Goal: Task Accomplishment & Management: Complete application form

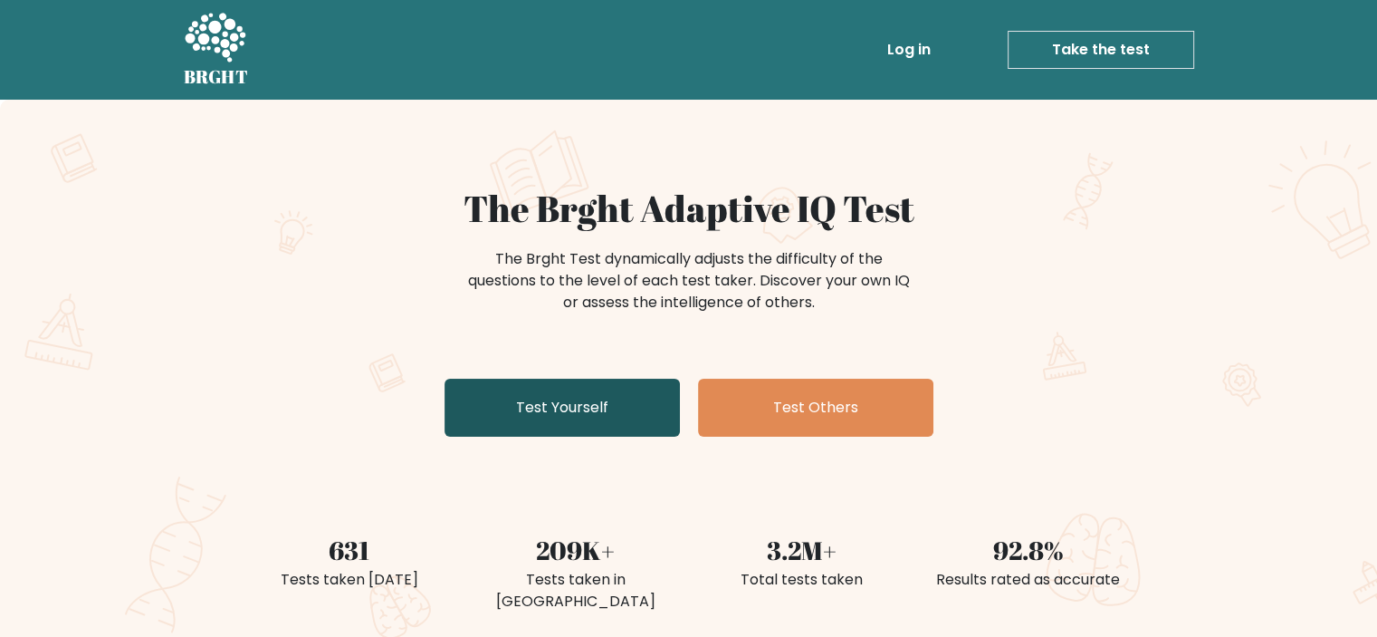
click at [611, 419] on link "Test Yourself" at bounding box center [562, 408] width 235 height 58
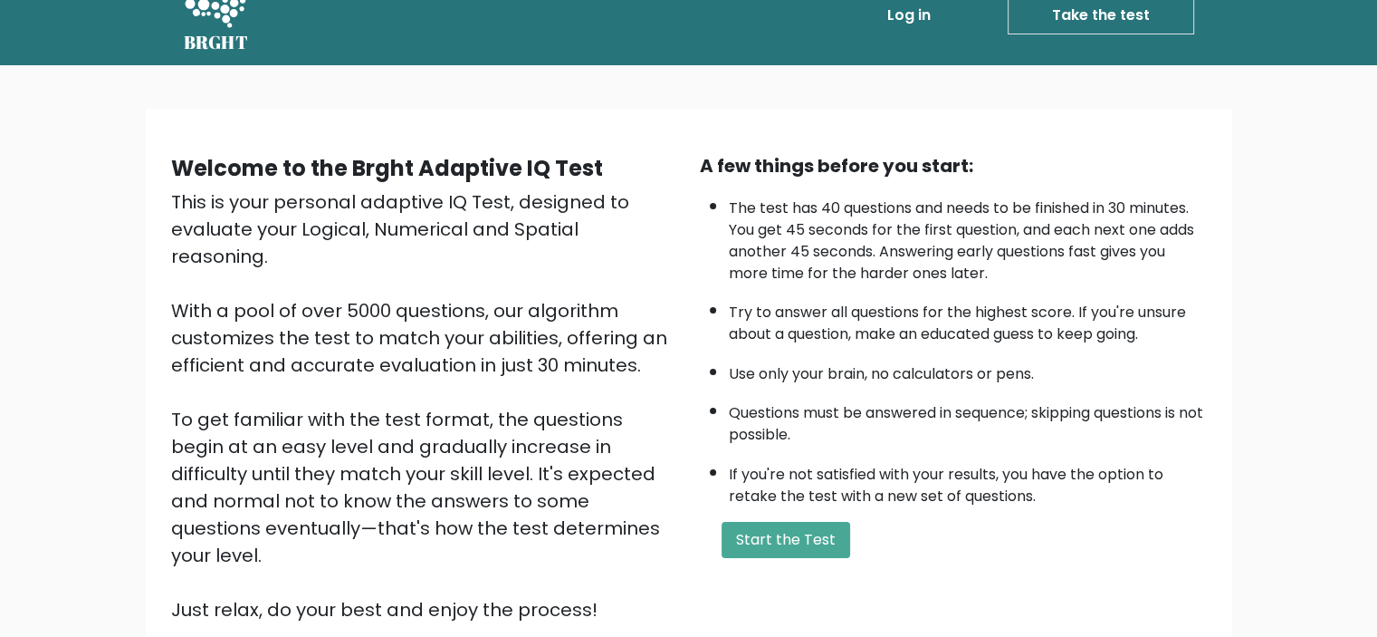
scroll to position [91, 0]
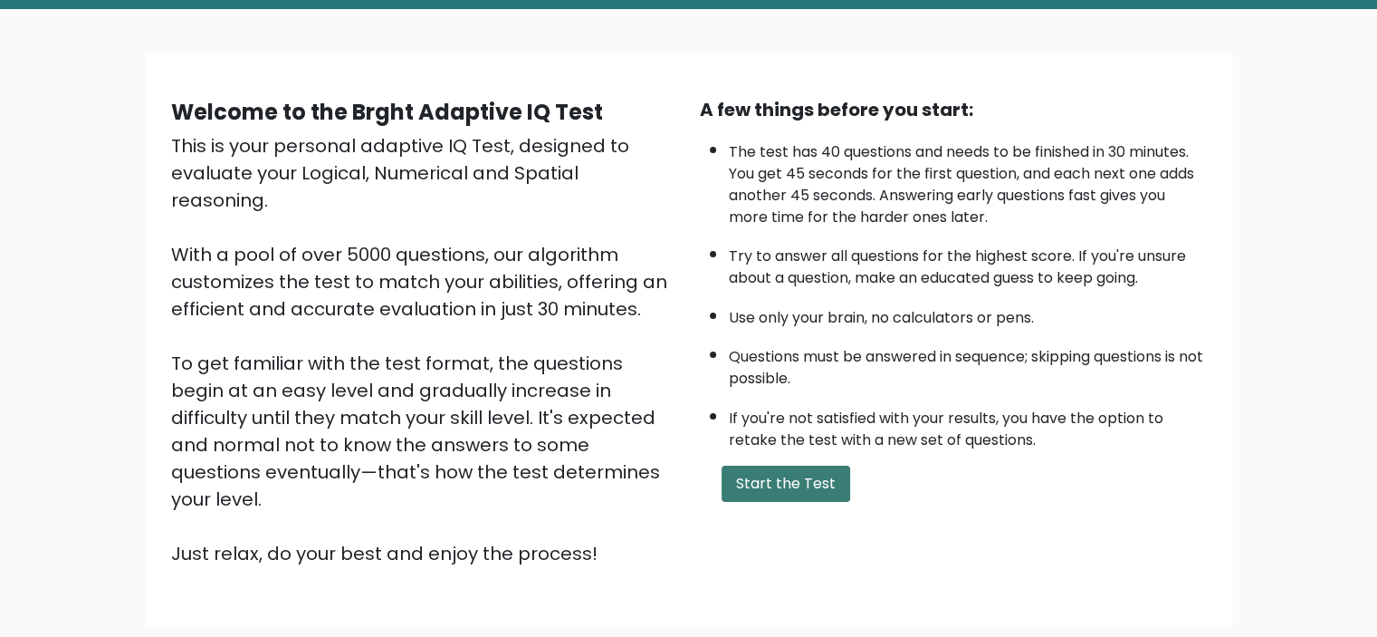
click at [834, 466] on button "Start the Test" at bounding box center [786, 483] width 129 height 36
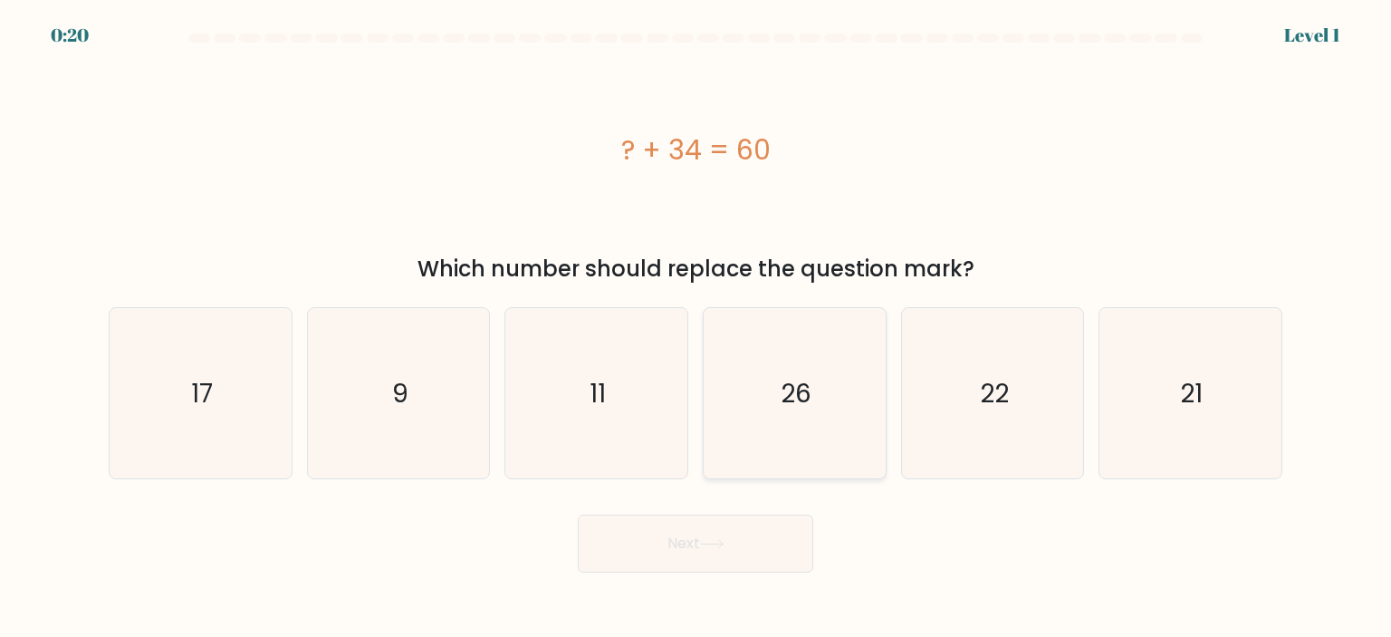
click at [796, 419] on icon "26" at bounding box center [794, 393] width 170 height 170
click at [696, 328] on input "d. 26" at bounding box center [695, 323] width 1 height 9
radio input "true"
click at [757, 541] on button "Next" at bounding box center [695, 543] width 235 height 58
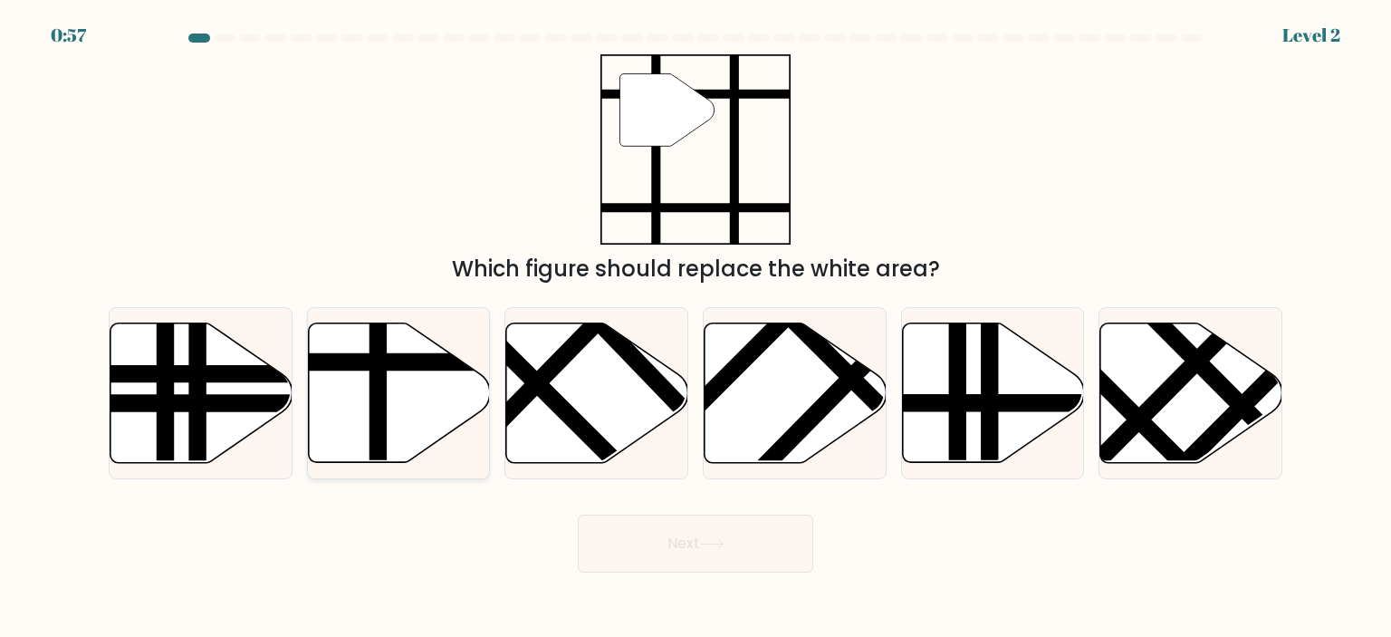
click at [378, 401] on line at bounding box center [378, 468] width 0 height 367
click at [695, 328] on input "b." at bounding box center [695, 323] width 1 height 9
radio input "true"
click at [697, 557] on button "Next" at bounding box center [695, 543] width 235 height 58
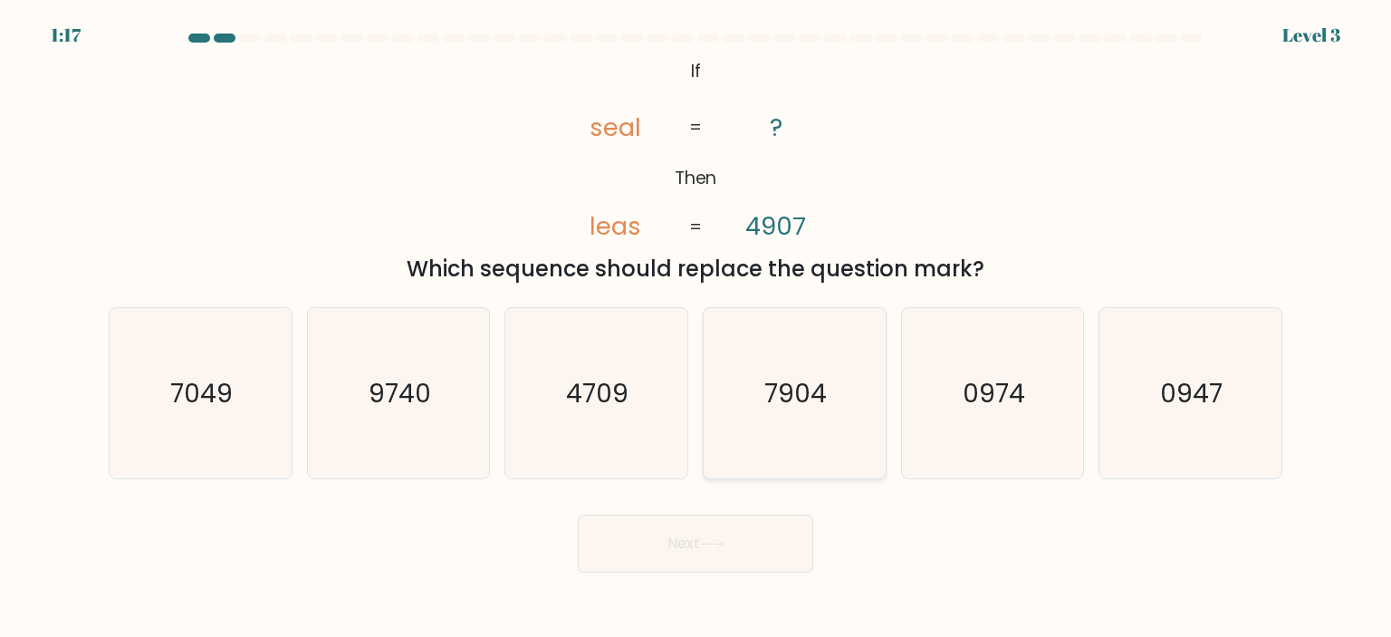
click at [778, 417] on icon "7904" at bounding box center [794, 393] width 170 height 170
click at [696, 328] on input "d. 7904" at bounding box center [695, 323] width 1 height 9
radio input "true"
click at [742, 561] on button "Next" at bounding box center [695, 543] width 235 height 58
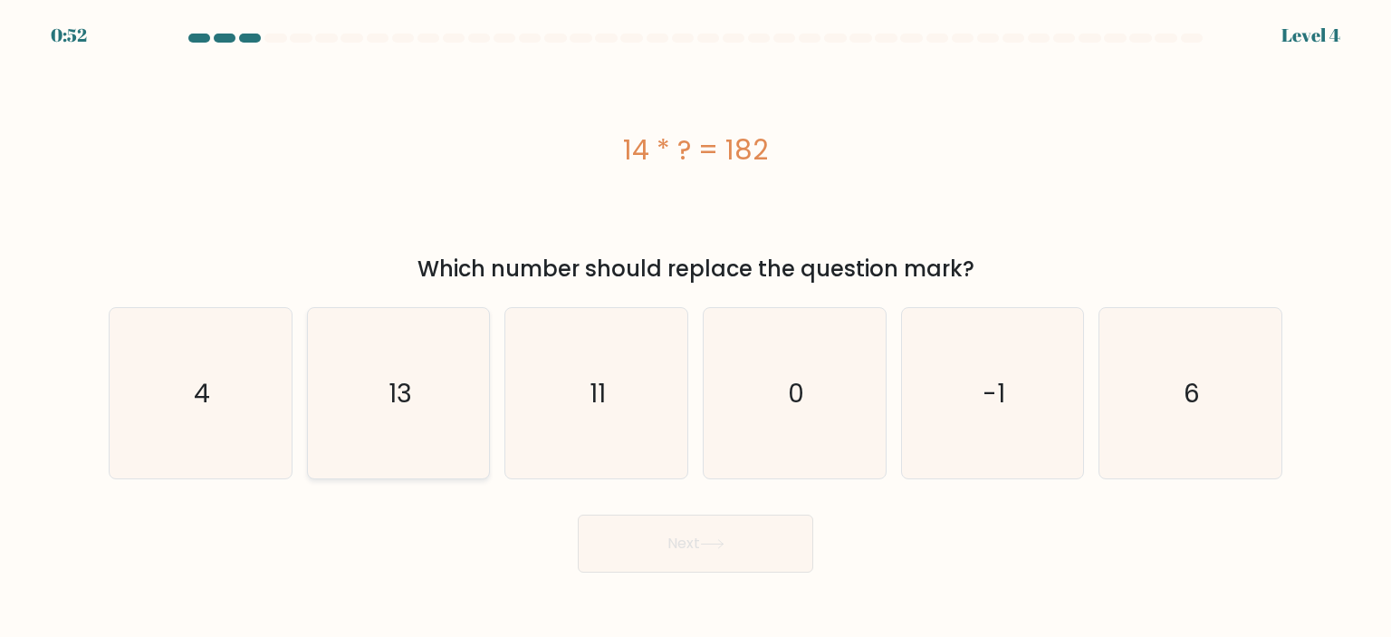
click at [427, 389] on icon "13" at bounding box center [398, 393] width 170 height 170
click at [695, 328] on input "b. 13" at bounding box center [695, 323] width 1 height 9
radio input "true"
click at [695, 553] on button "Next" at bounding box center [695, 543] width 235 height 58
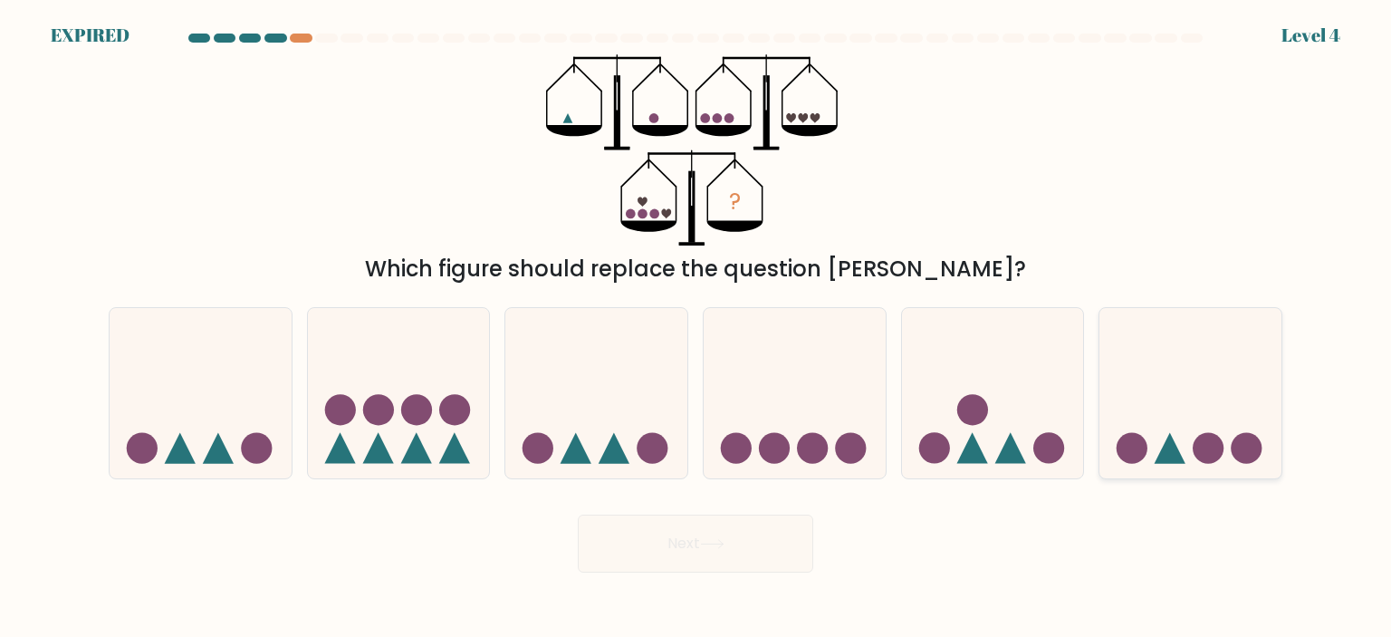
click at [1184, 420] on icon at bounding box center [1190, 393] width 182 height 150
click at [696, 328] on input "f." at bounding box center [695, 323] width 1 height 9
radio input "true"
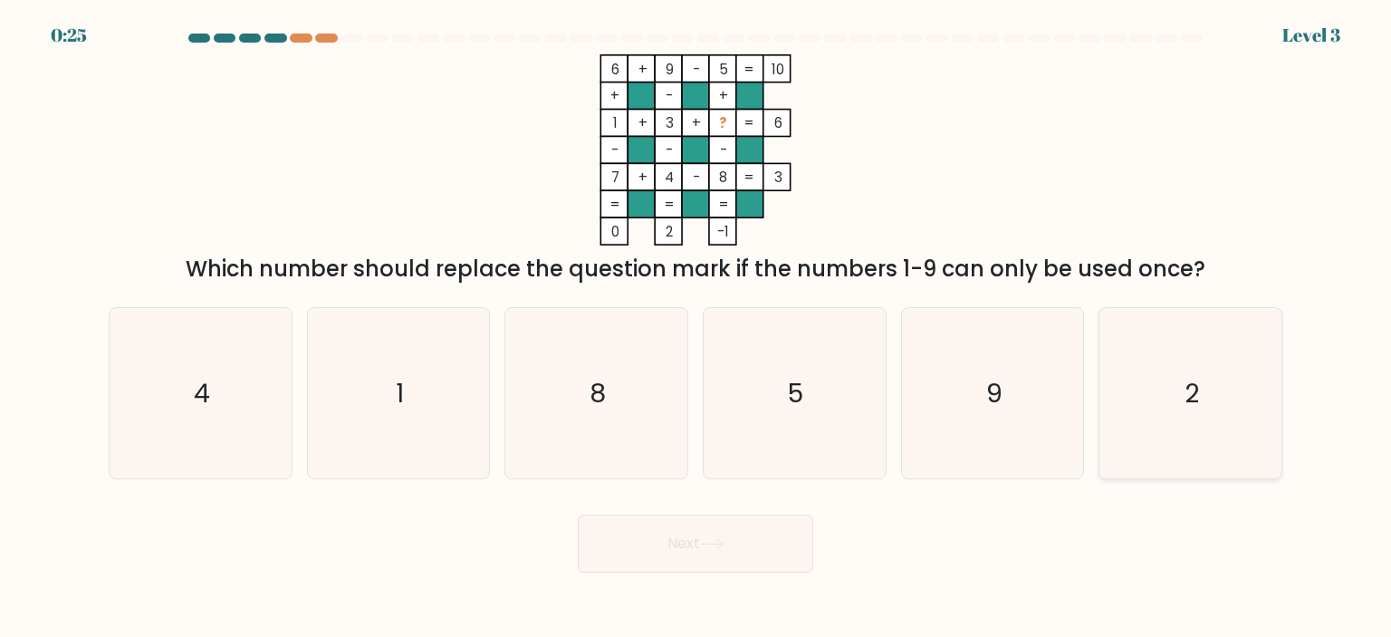
click at [1208, 377] on icon "2" at bounding box center [1190, 393] width 170 height 170
click at [696, 328] on input "f. 2" at bounding box center [695, 323] width 1 height 9
radio input "true"
click at [772, 539] on button "Next" at bounding box center [695, 543] width 235 height 58
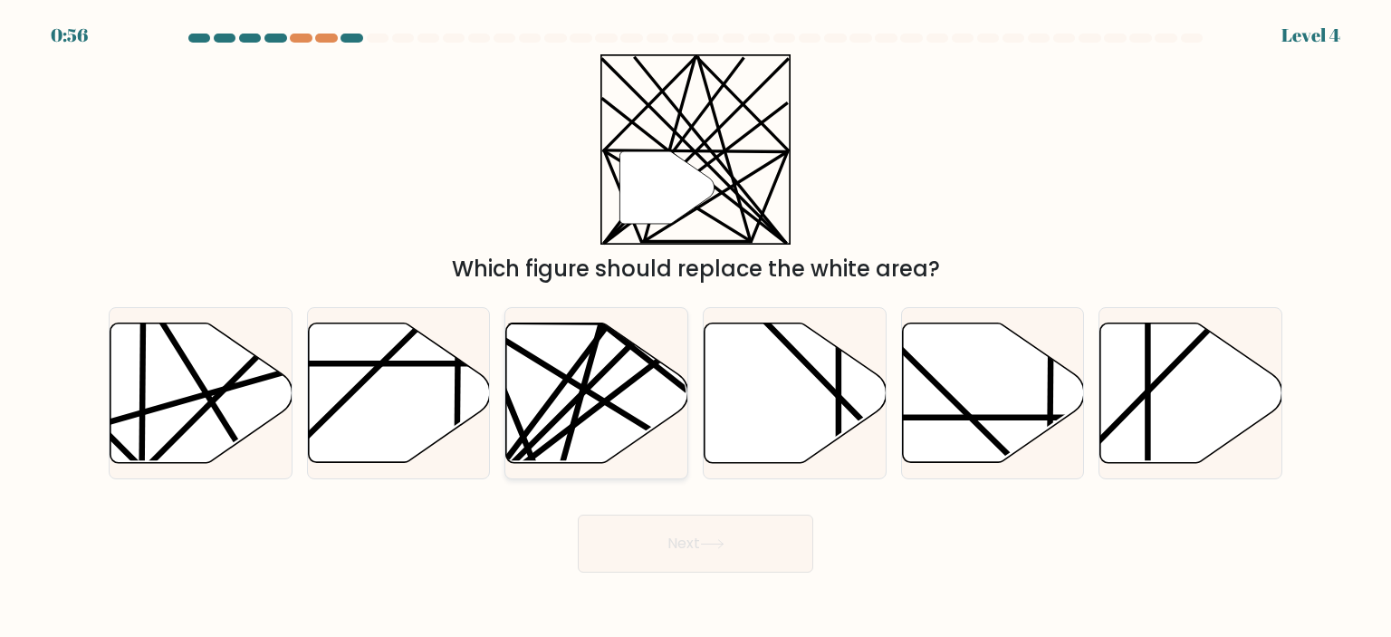
click at [616, 426] on icon at bounding box center [597, 391] width 182 height 139
click at [695, 328] on input "c." at bounding box center [695, 323] width 1 height 9
radio input "true"
click at [724, 539] on icon at bounding box center [712, 544] width 24 height 10
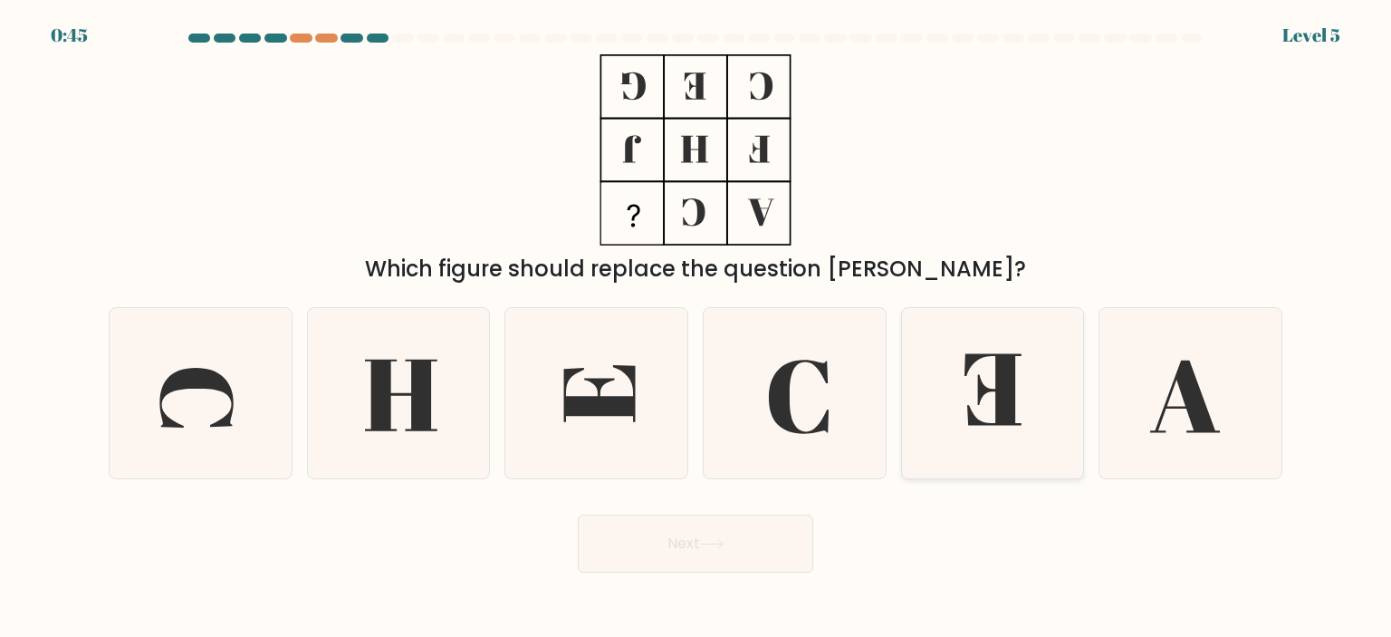
click at [967, 387] on icon at bounding box center [992, 393] width 170 height 170
click at [696, 328] on input "e." at bounding box center [695, 323] width 1 height 9
radio input "true"
click at [677, 551] on button "Next" at bounding box center [695, 543] width 235 height 58
click at [672, 561] on button "Next" at bounding box center [695, 543] width 235 height 58
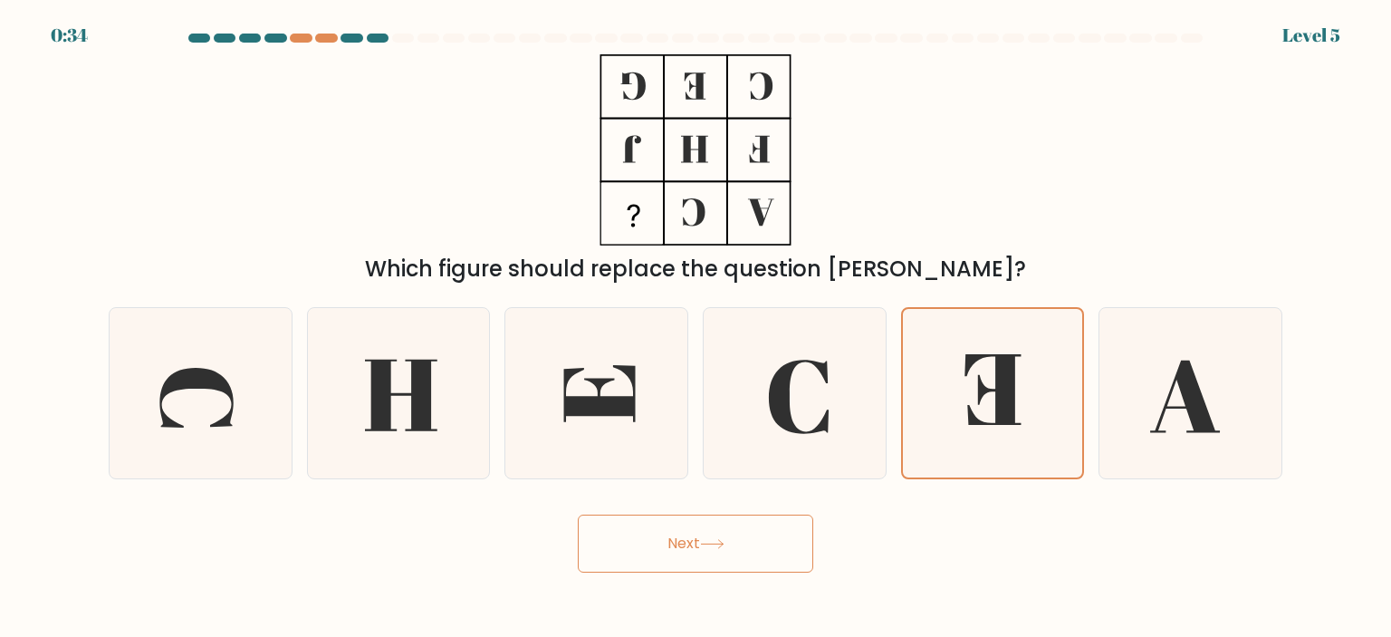
click at [686, 546] on button "Next" at bounding box center [695, 543] width 235 height 58
click at [1013, 384] on icon at bounding box center [992, 389] width 56 height 71
click at [696, 328] on input "e." at bounding box center [695, 323] width 1 height 9
click at [743, 543] on button "Next" at bounding box center [695, 543] width 235 height 58
click at [455, 432] on icon at bounding box center [398, 393] width 170 height 170
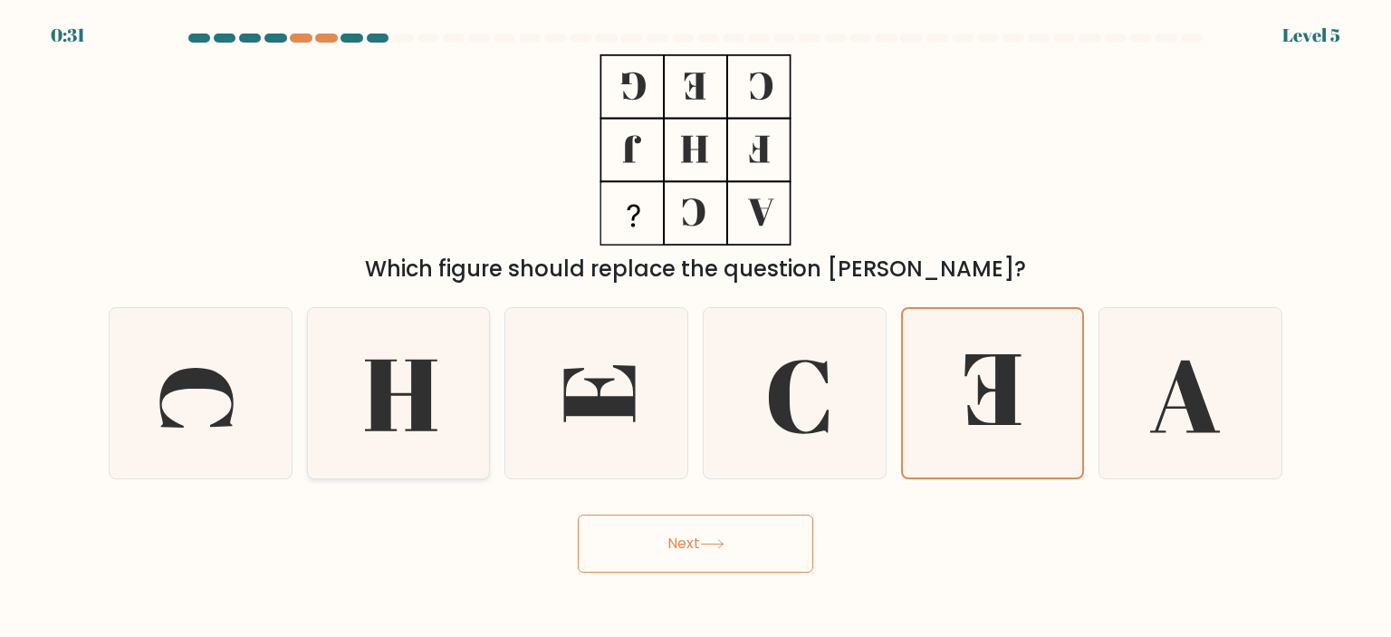
click at [695, 328] on input "b." at bounding box center [695, 323] width 1 height 9
radio input "true"
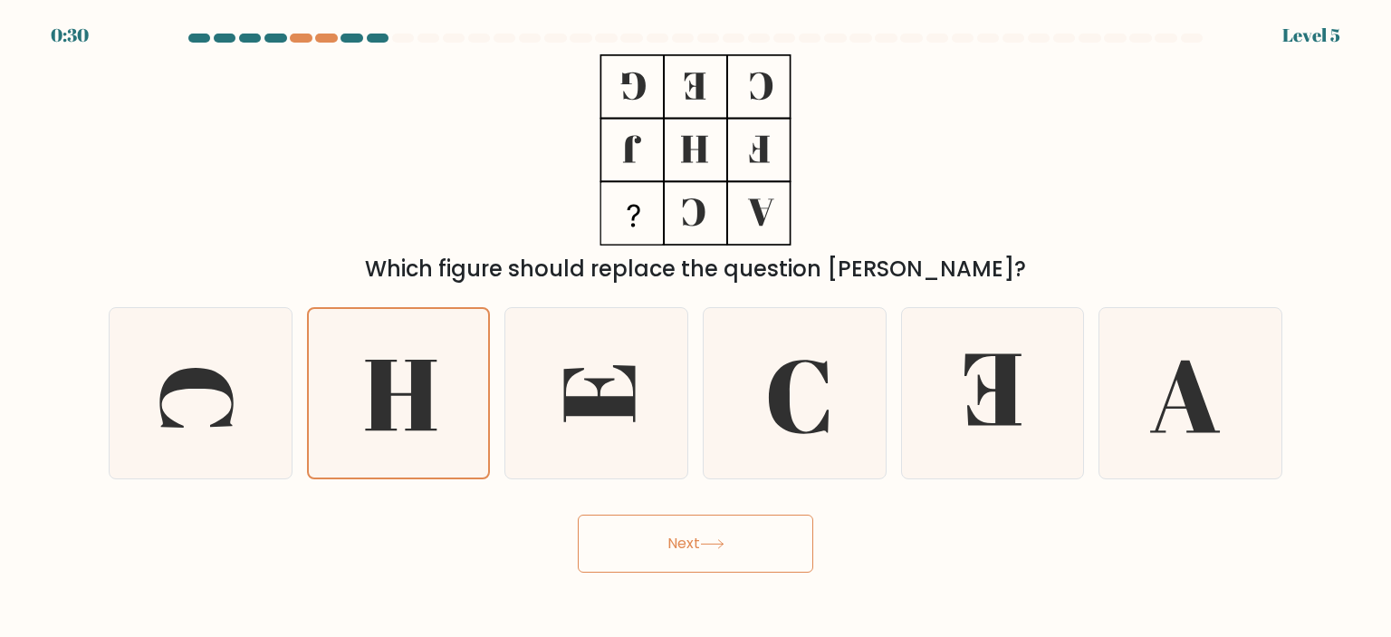
click at [694, 555] on button "Next" at bounding box center [695, 543] width 235 height 58
click at [963, 369] on icon at bounding box center [992, 393] width 170 height 170
click at [696, 328] on input "e." at bounding box center [695, 323] width 1 height 9
radio input "true"
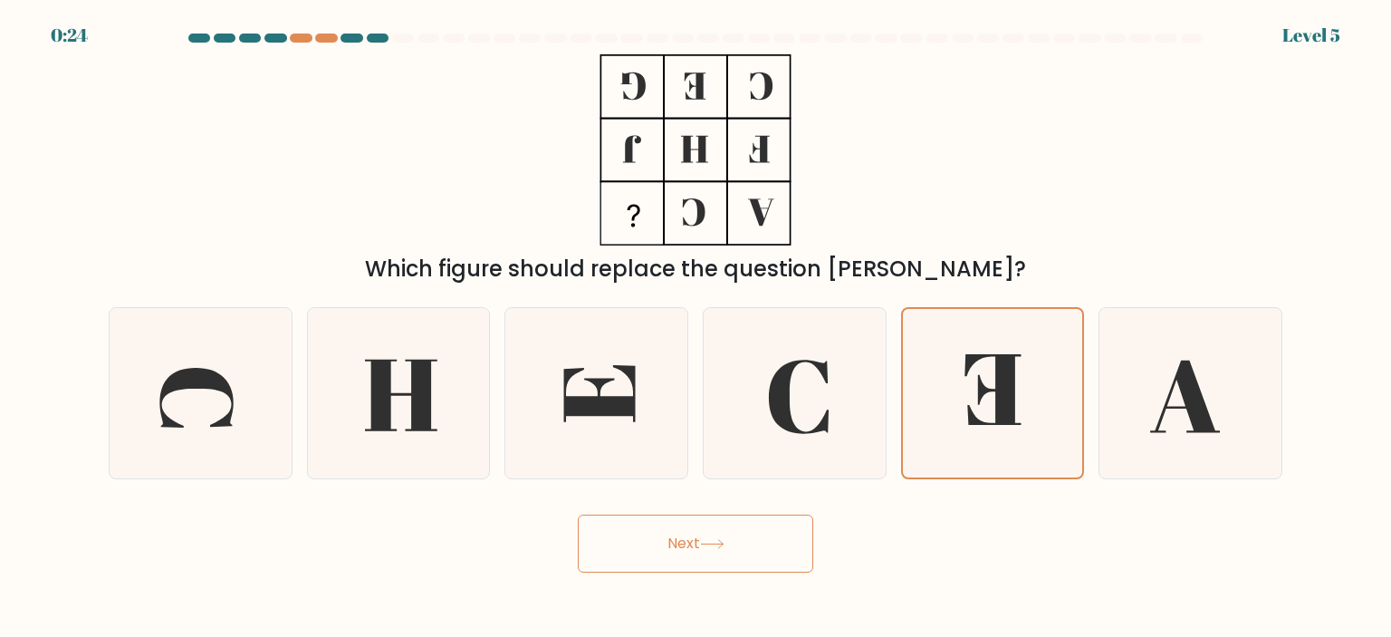
click at [685, 549] on button "Next" at bounding box center [695, 543] width 235 height 58
click at [704, 536] on button "Next" at bounding box center [695, 543] width 235 height 58
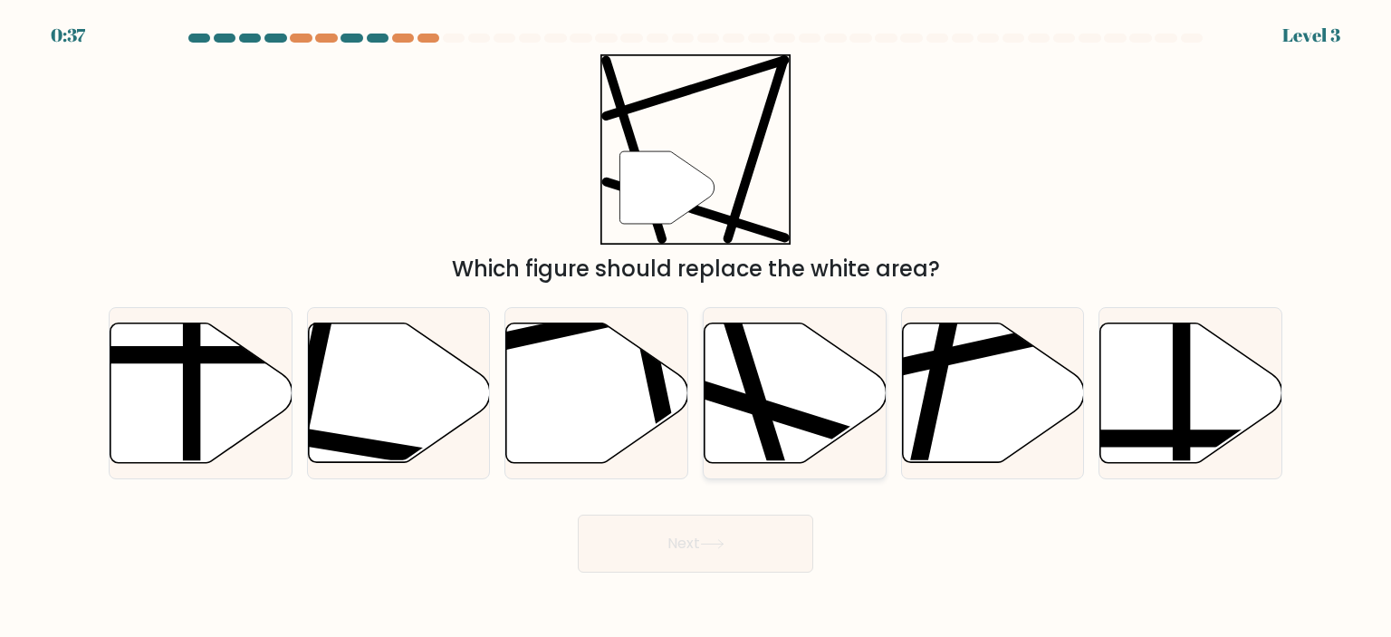
click at [761, 436] on line at bounding box center [732, 320] width 108 height 344
click at [696, 328] on input "d." at bounding box center [695, 323] width 1 height 9
radio input "true"
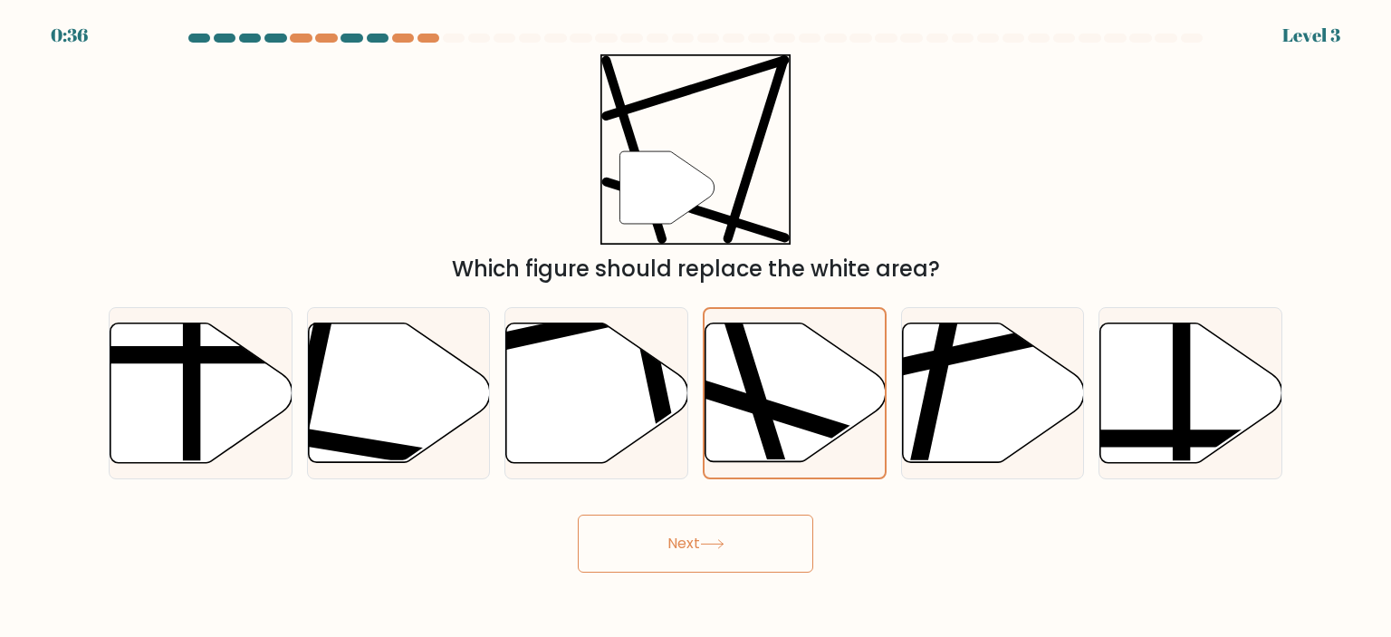
click at [721, 558] on button "Next" at bounding box center [695, 543] width 235 height 58
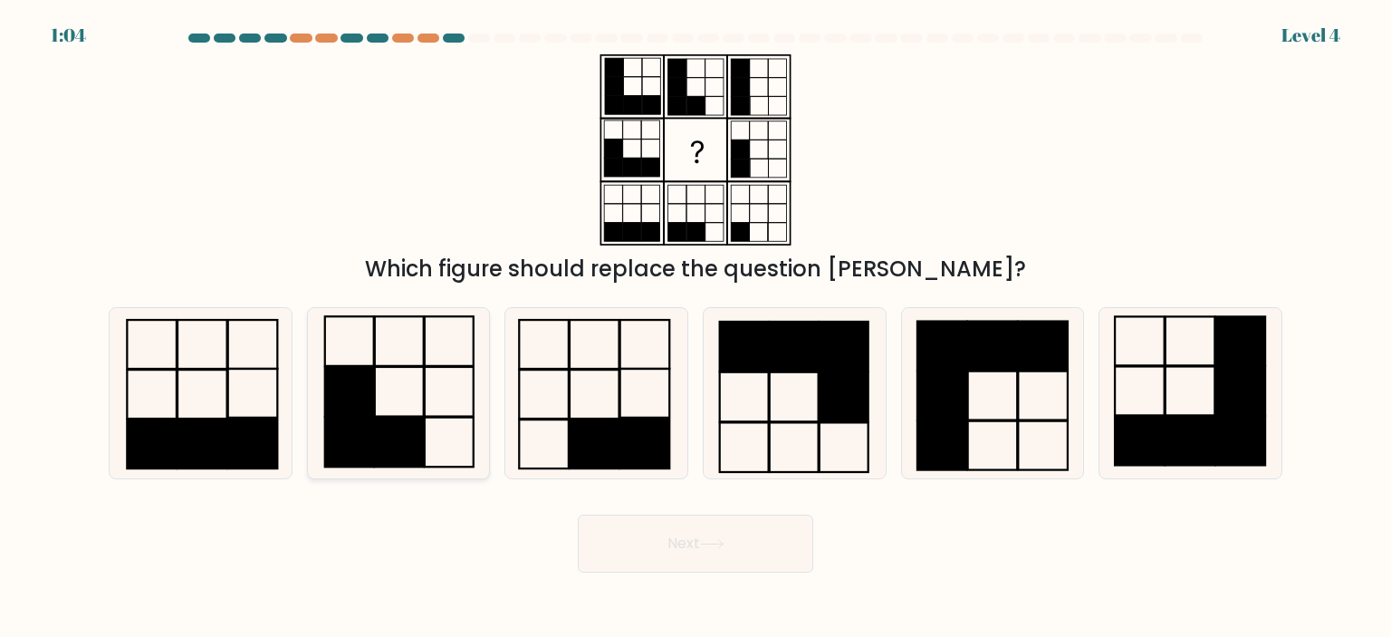
click at [376, 436] on rect at bounding box center [399, 442] width 49 height 50
click at [695, 328] on input "b." at bounding box center [695, 323] width 1 height 9
radio input "true"
click at [618, 542] on button "Next" at bounding box center [695, 543] width 235 height 58
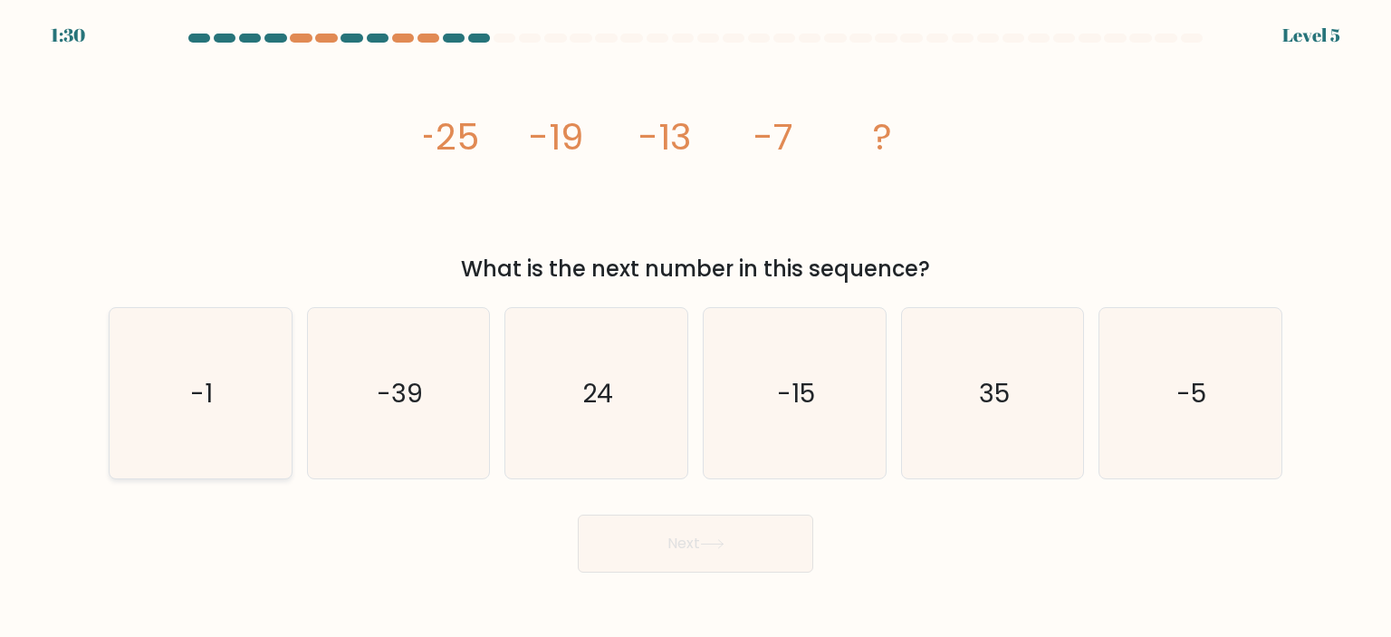
click at [212, 416] on icon "-1" at bounding box center [200, 393] width 170 height 170
click at [695, 328] on input "a. -1" at bounding box center [695, 323] width 1 height 9
radio input "true"
click at [655, 550] on button "Next" at bounding box center [695, 543] width 235 height 58
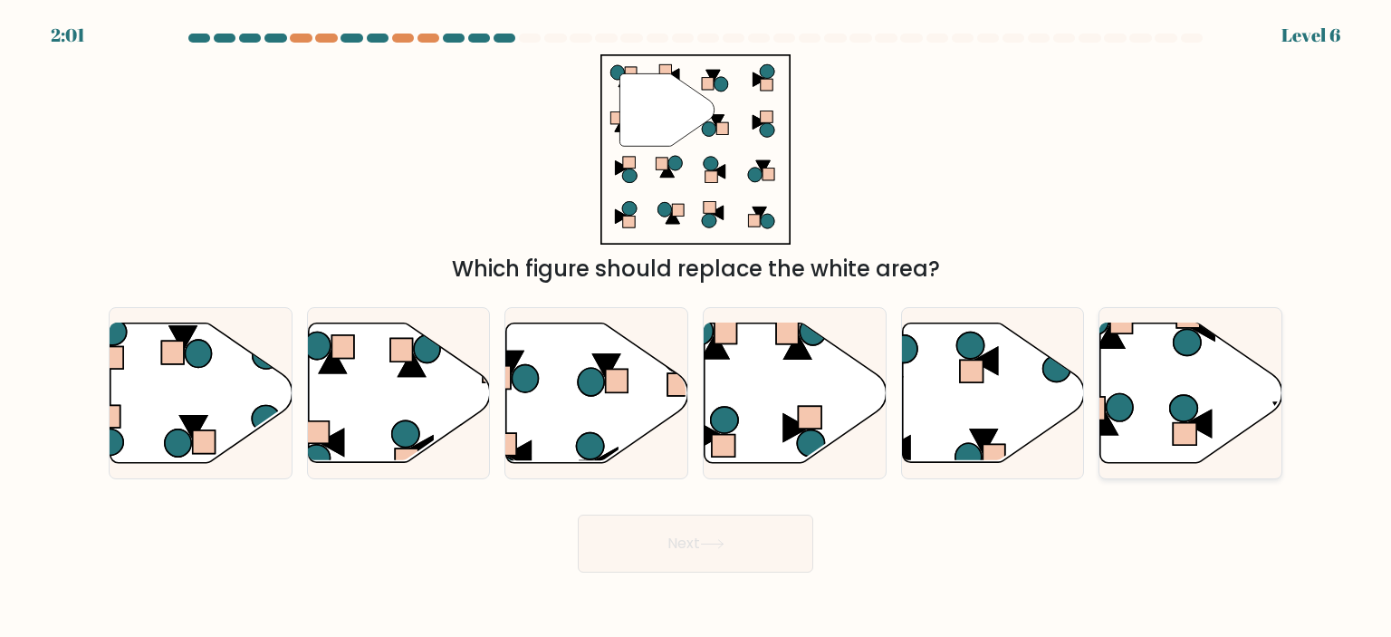
click at [1159, 401] on icon at bounding box center [1191, 391] width 182 height 139
click at [696, 328] on input "f." at bounding box center [695, 323] width 1 height 9
radio input "true"
click at [765, 551] on button "Next" at bounding box center [695, 543] width 235 height 58
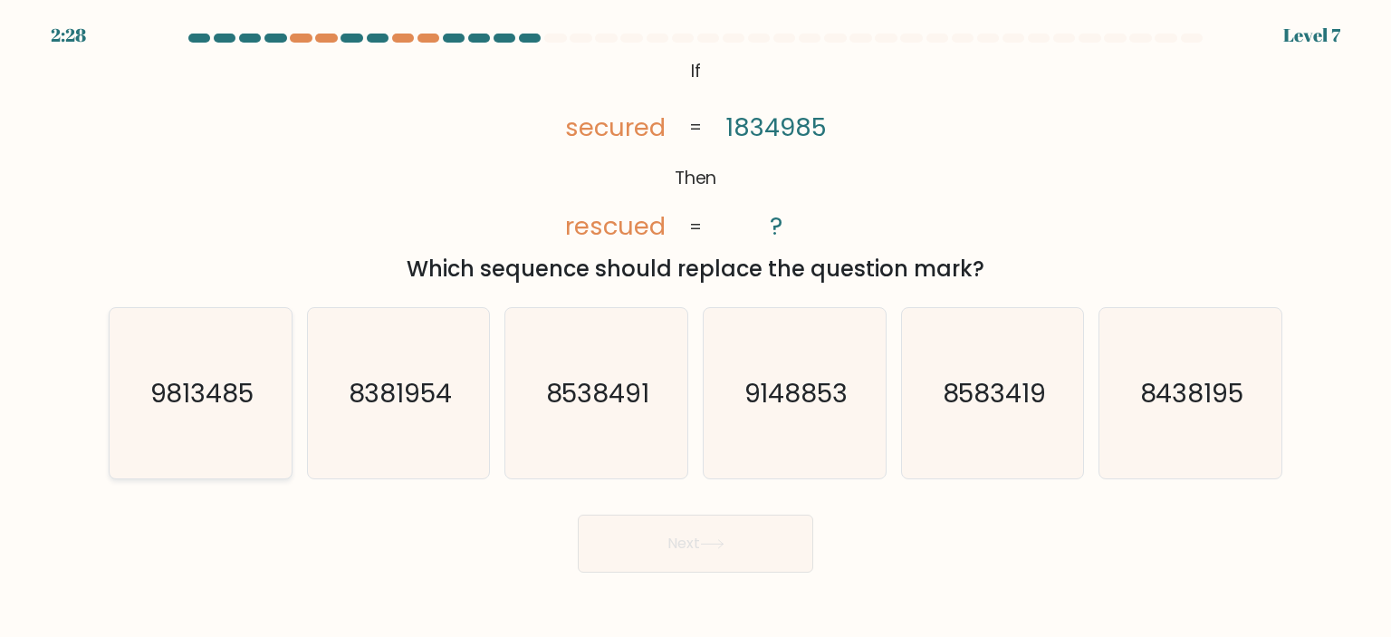
click at [216, 425] on icon "9813485" at bounding box center [200, 393] width 170 height 170
click at [695, 328] on input "a. 9813485" at bounding box center [695, 323] width 1 height 9
radio input "true"
click at [654, 553] on button "Next" at bounding box center [695, 543] width 235 height 58
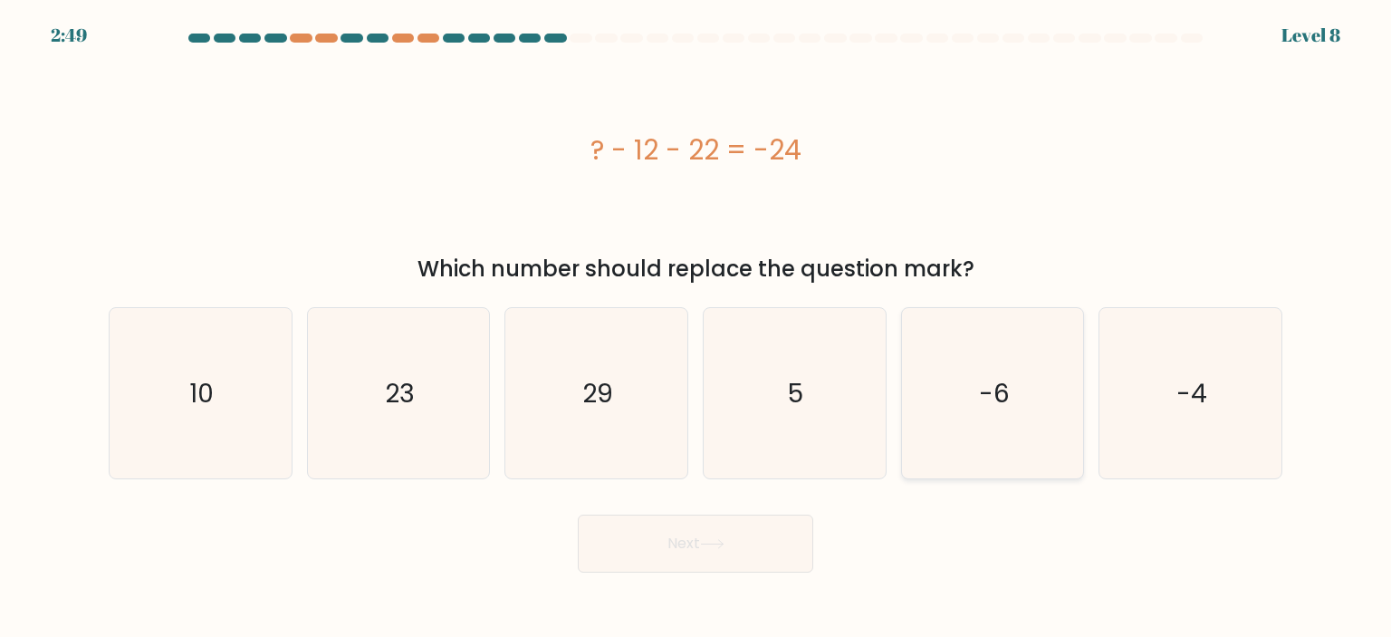
click at [1021, 382] on icon "-6" at bounding box center [992, 393] width 170 height 170
click at [696, 328] on input "e. -6" at bounding box center [695, 323] width 1 height 9
radio input "true"
click at [747, 531] on button "Next" at bounding box center [695, 543] width 235 height 58
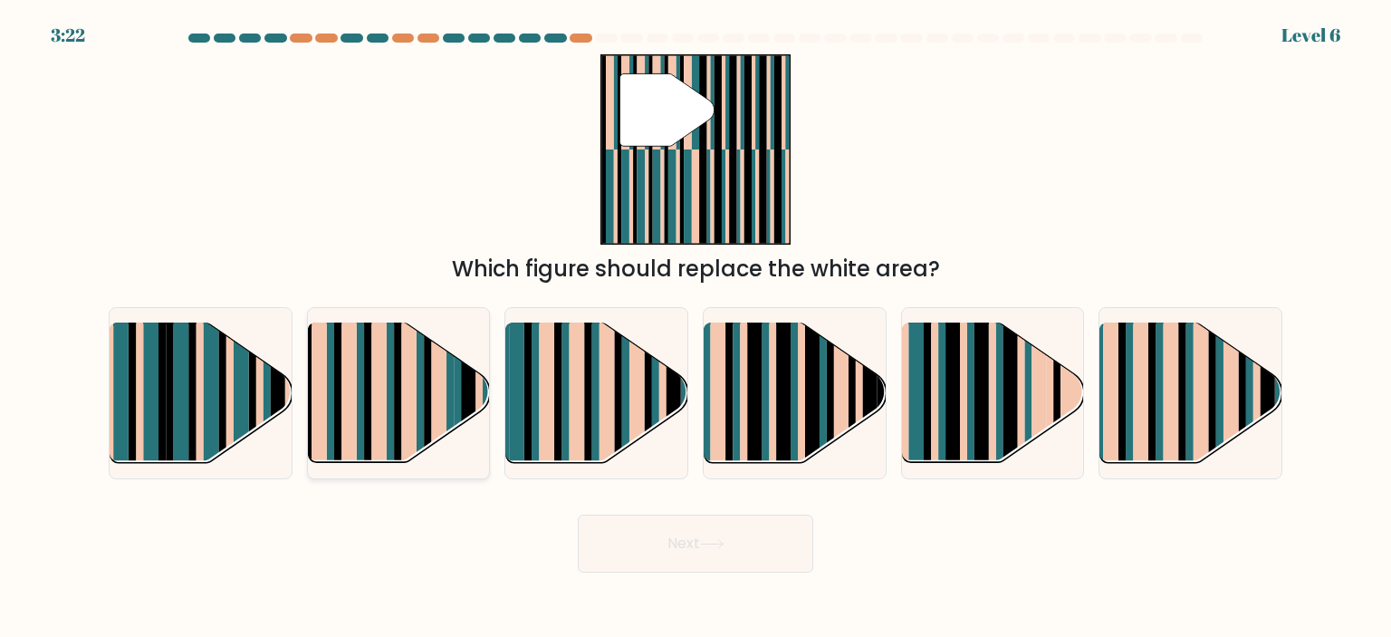
click at [330, 392] on rect at bounding box center [329, 378] width 7 height 180
click at [695, 328] on input "b." at bounding box center [695, 323] width 1 height 9
radio input "true"
click at [705, 535] on button "Next" at bounding box center [695, 543] width 235 height 58
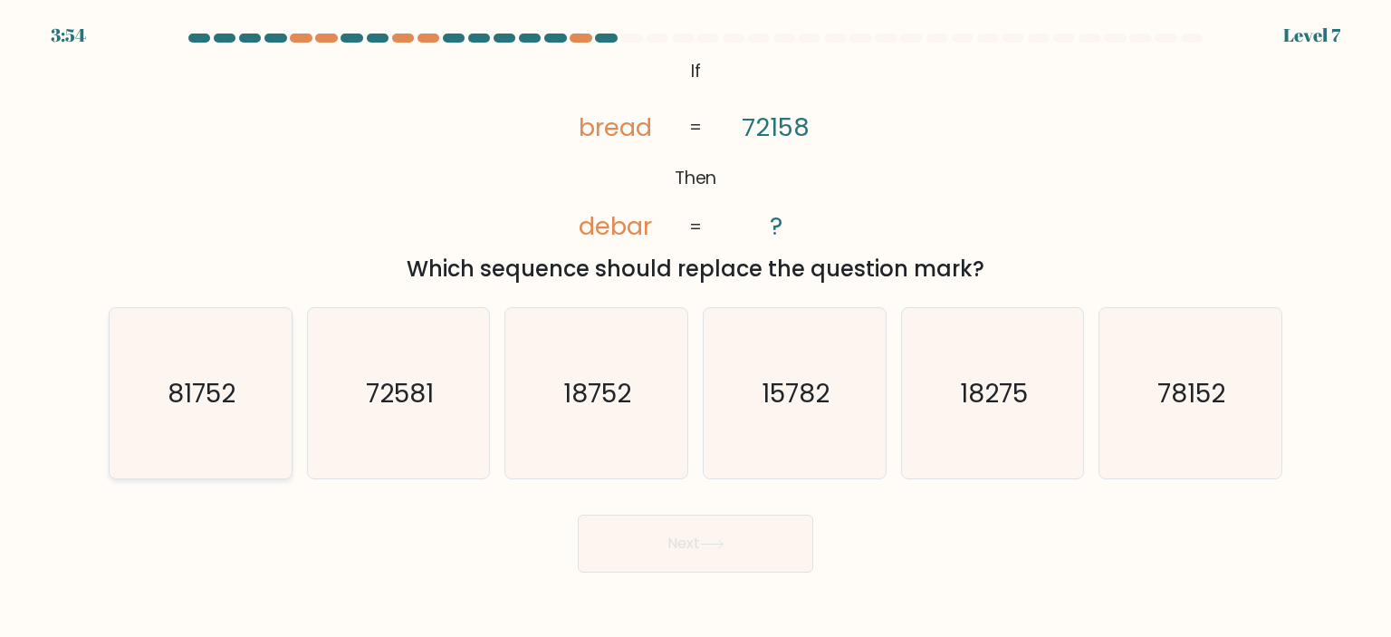
click at [203, 436] on icon "81752" at bounding box center [200, 393] width 170 height 170
click at [695, 328] on input "a. 81752" at bounding box center [695, 323] width 1 height 9
radio input "true"
click at [650, 557] on button "Next" at bounding box center [695, 543] width 235 height 58
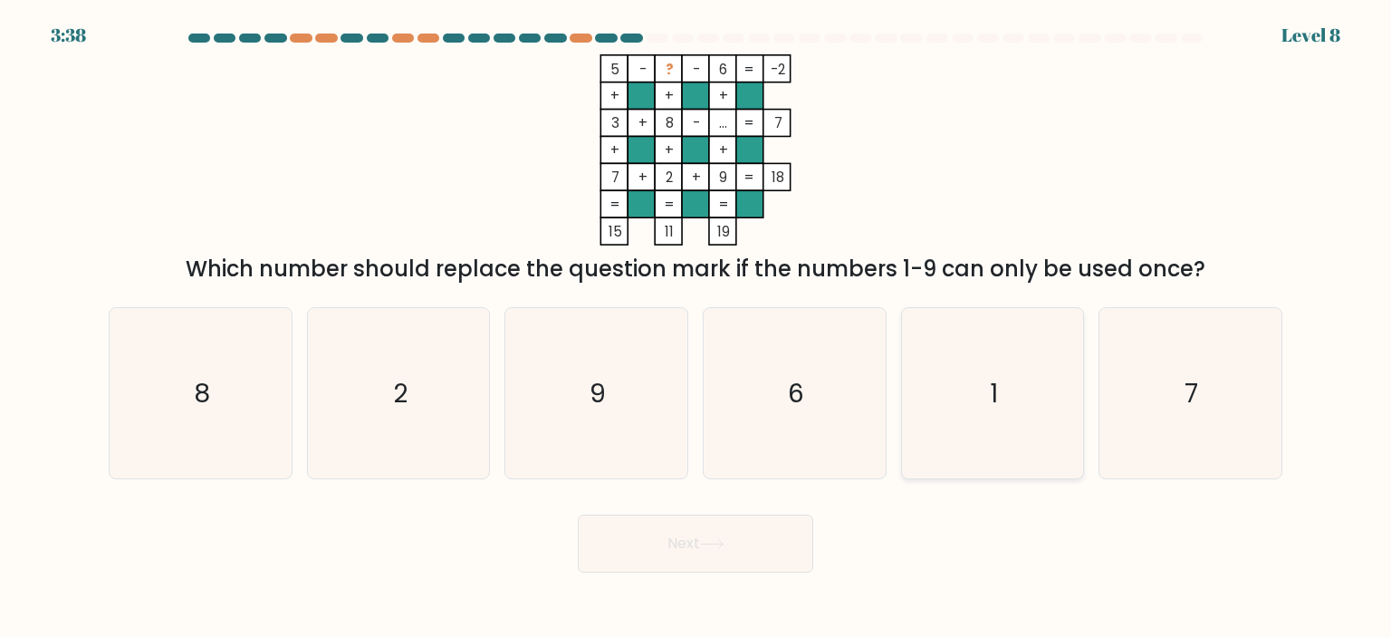
click at [1007, 359] on icon "1" at bounding box center [992, 393] width 170 height 170
click at [696, 328] on input "e. 1" at bounding box center [695, 323] width 1 height 9
radio input "true"
click at [768, 552] on button "Next" at bounding box center [695, 543] width 235 height 58
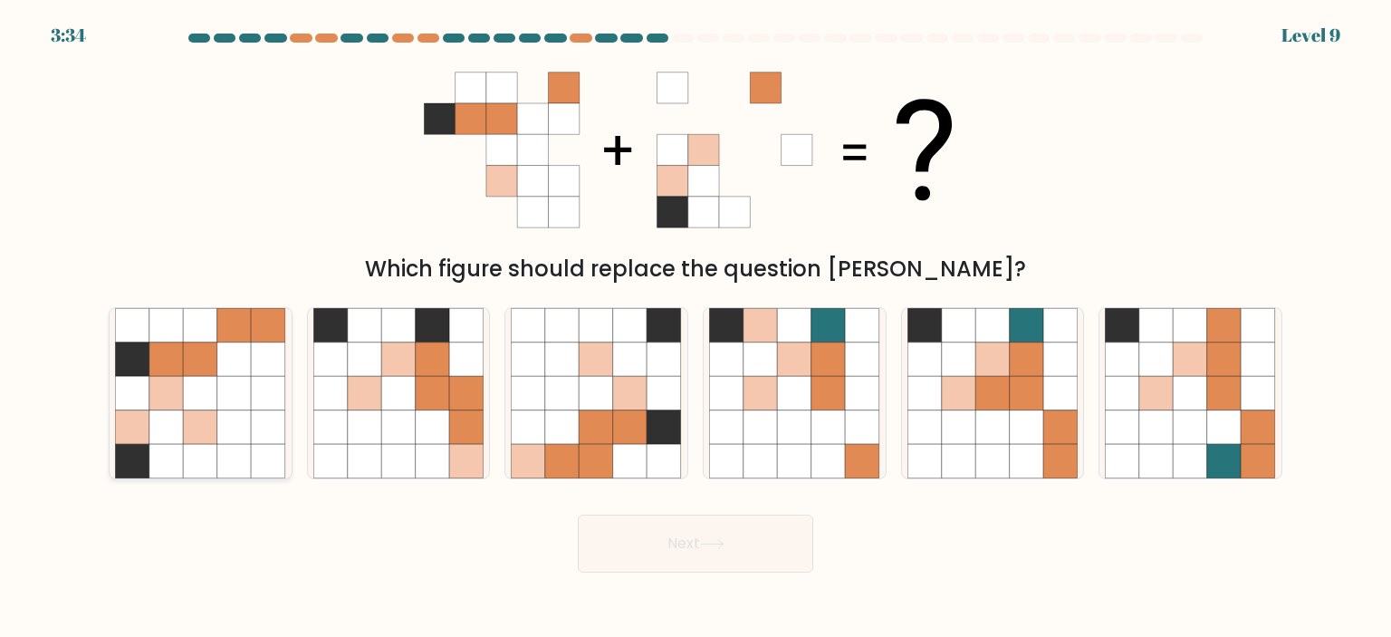
click at [225, 427] on icon at bounding box center [234, 427] width 34 height 34
click at [695, 328] on input "a." at bounding box center [695, 323] width 1 height 9
radio input "true"
click at [696, 556] on button "Next" at bounding box center [695, 543] width 235 height 58
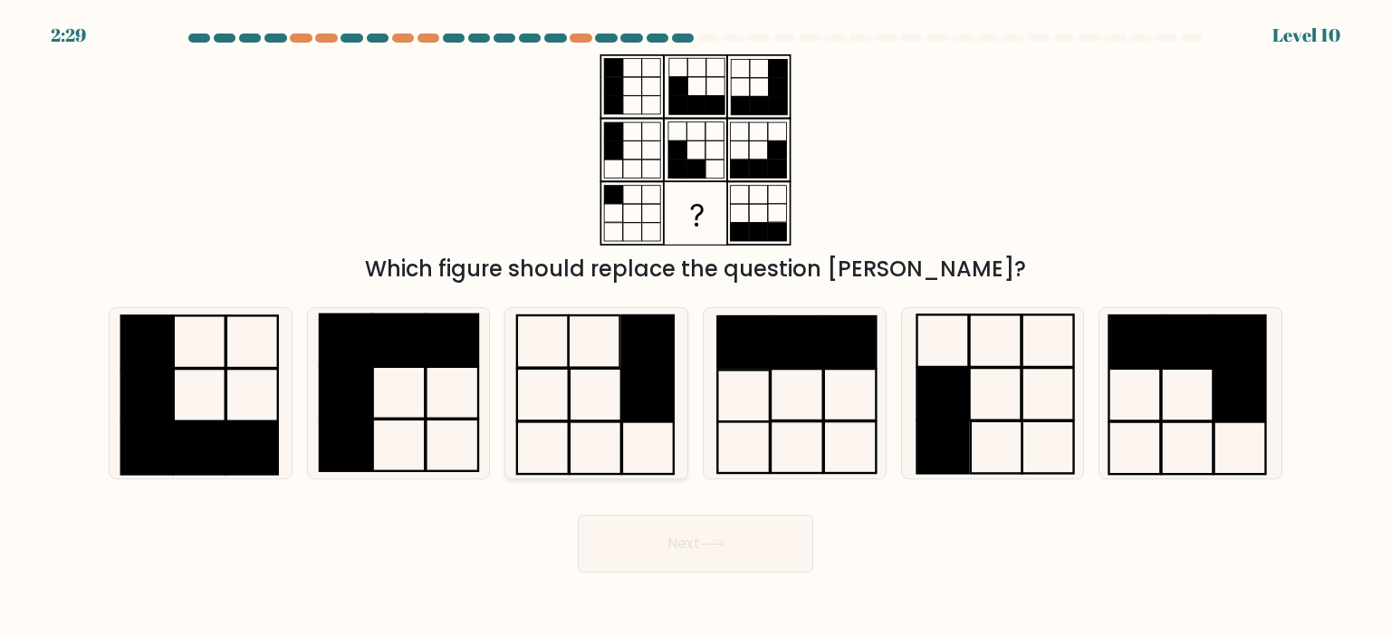
click at [630, 412] on rect at bounding box center [649, 395] width 52 height 53
click at [695, 328] on input "c." at bounding box center [695, 323] width 1 height 9
radio input "true"
click at [214, 427] on rect at bounding box center [200, 448] width 52 height 53
click at [695, 328] on input "a." at bounding box center [695, 323] width 1 height 9
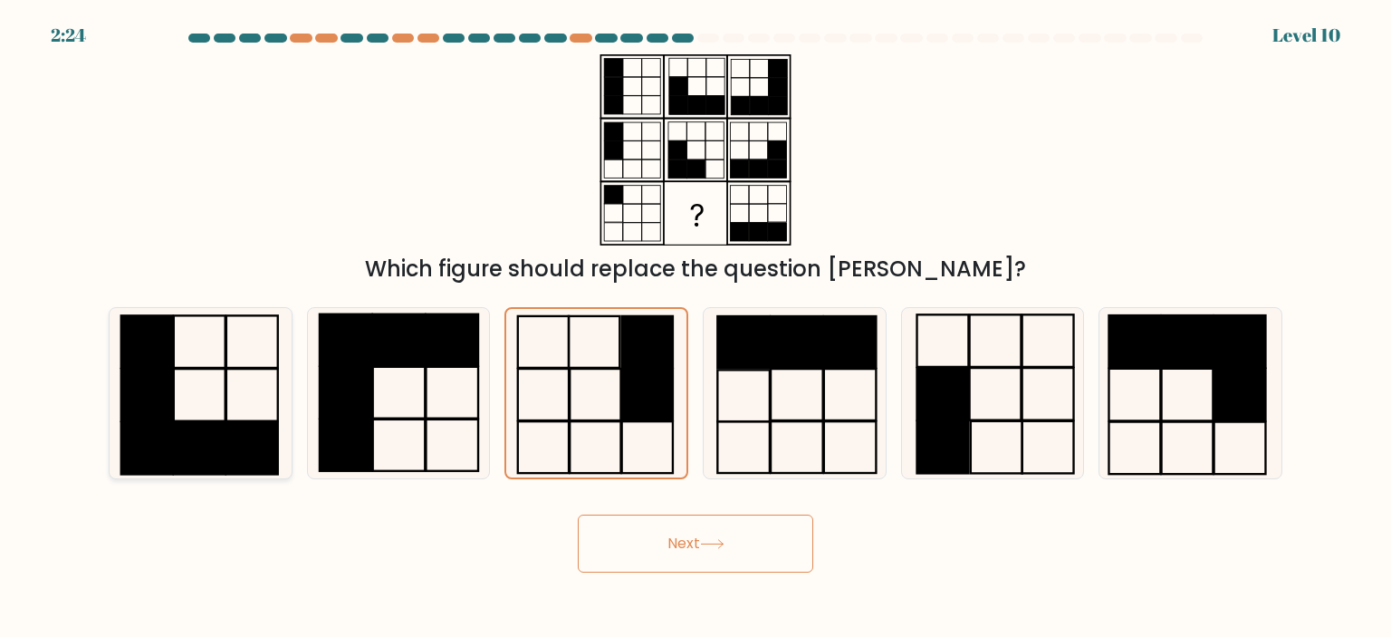
radio input "true"
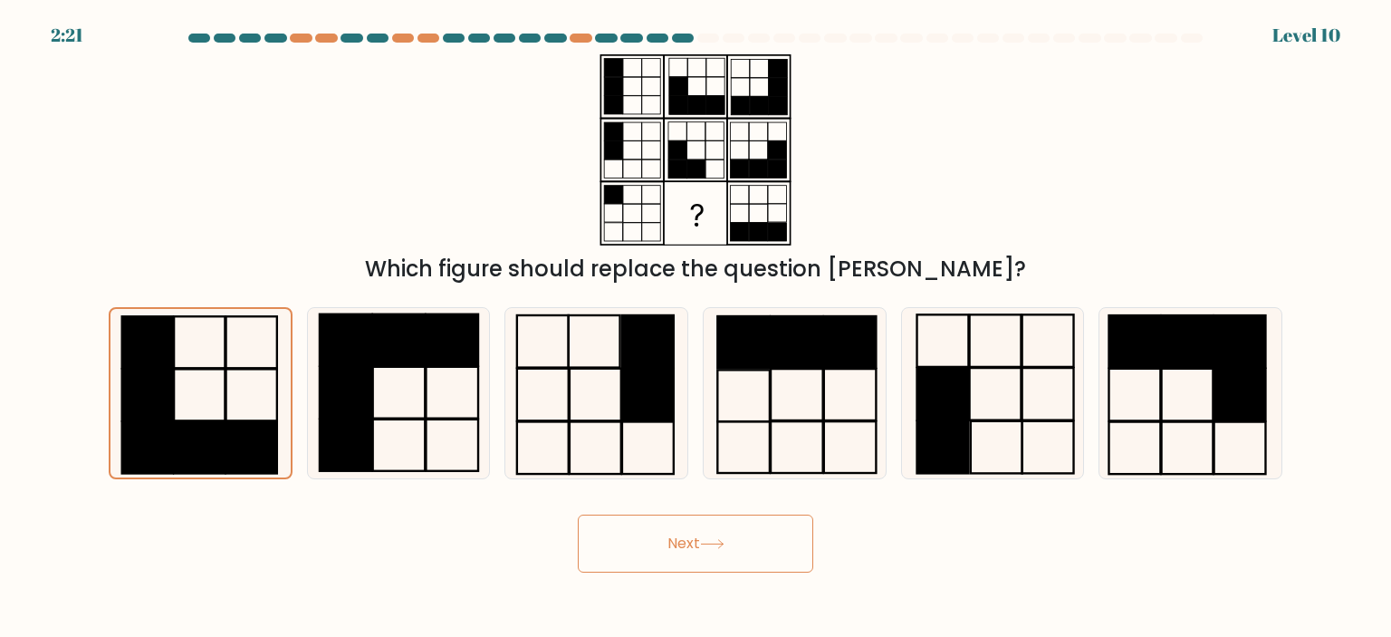
click at [644, 537] on button "Next" at bounding box center [695, 543] width 235 height 58
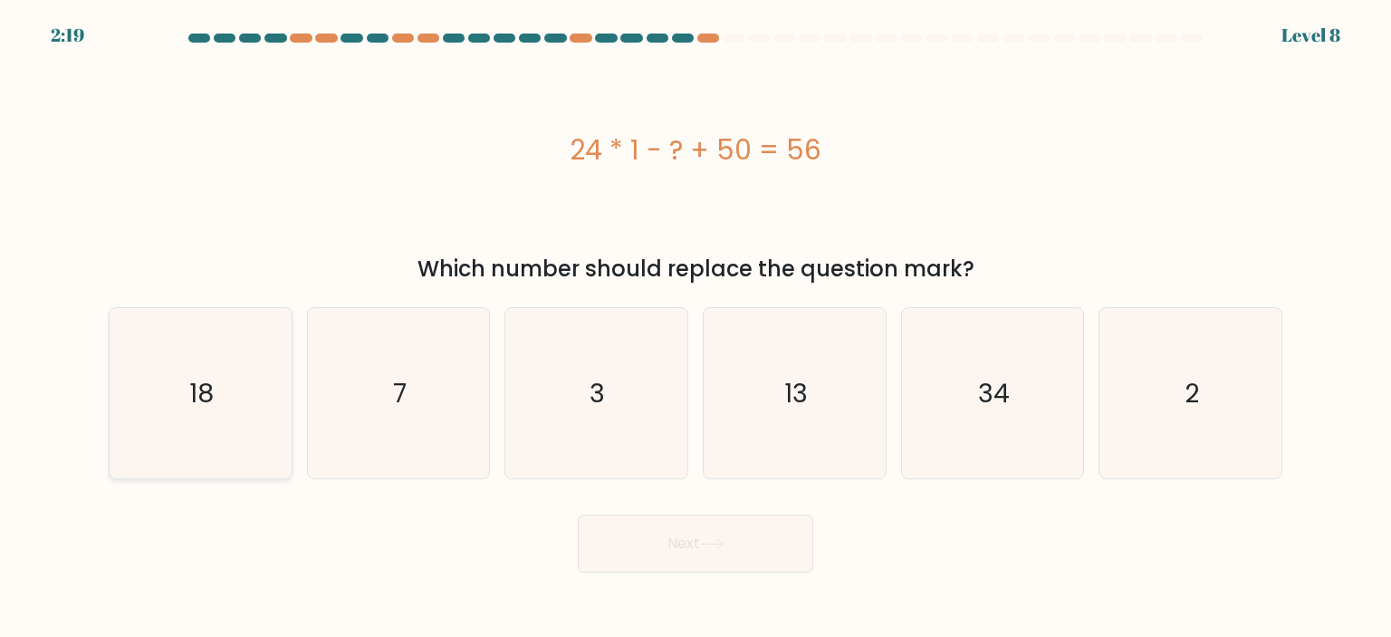
click at [204, 402] on text "18" at bounding box center [202, 393] width 24 height 36
click at [695, 328] on input "a. 18" at bounding box center [695, 323] width 1 height 9
radio input "true"
click at [650, 550] on button "Next" at bounding box center [695, 543] width 235 height 58
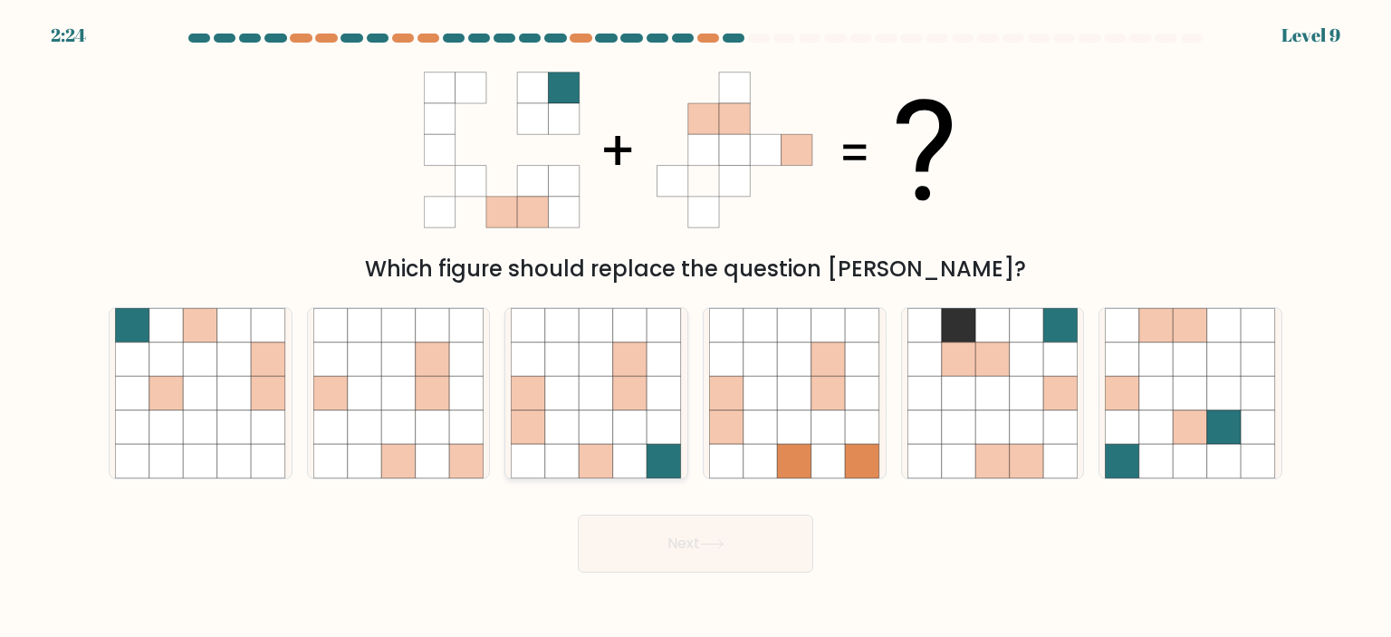
click at [642, 465] on icon at bounding box center [630, 461] width 34 height 34
click at [695, 328] on input "c." at bounding box center [695, 323] width 1 height 9
radio input "true"
click at [648, 546] on button "Next" at bounding box center [695, 543] width 235 height 58
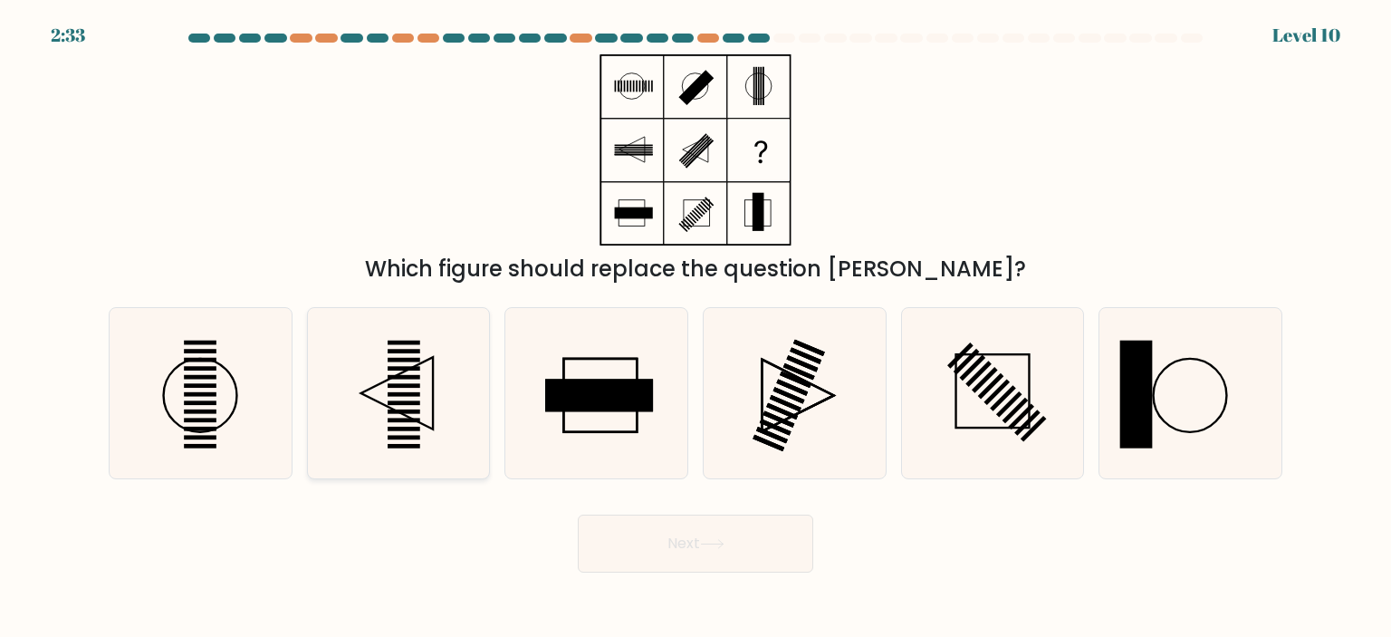
click at [388, 412] on rect at bounding box center [404, 411] width 33 height 5
click at [695, 328] on input "b." at bounding box center [695, 323] width 1 height 9
radio input "true"
click at [712, 540] on icon at bounding box center [712, 544] width 24 height 10
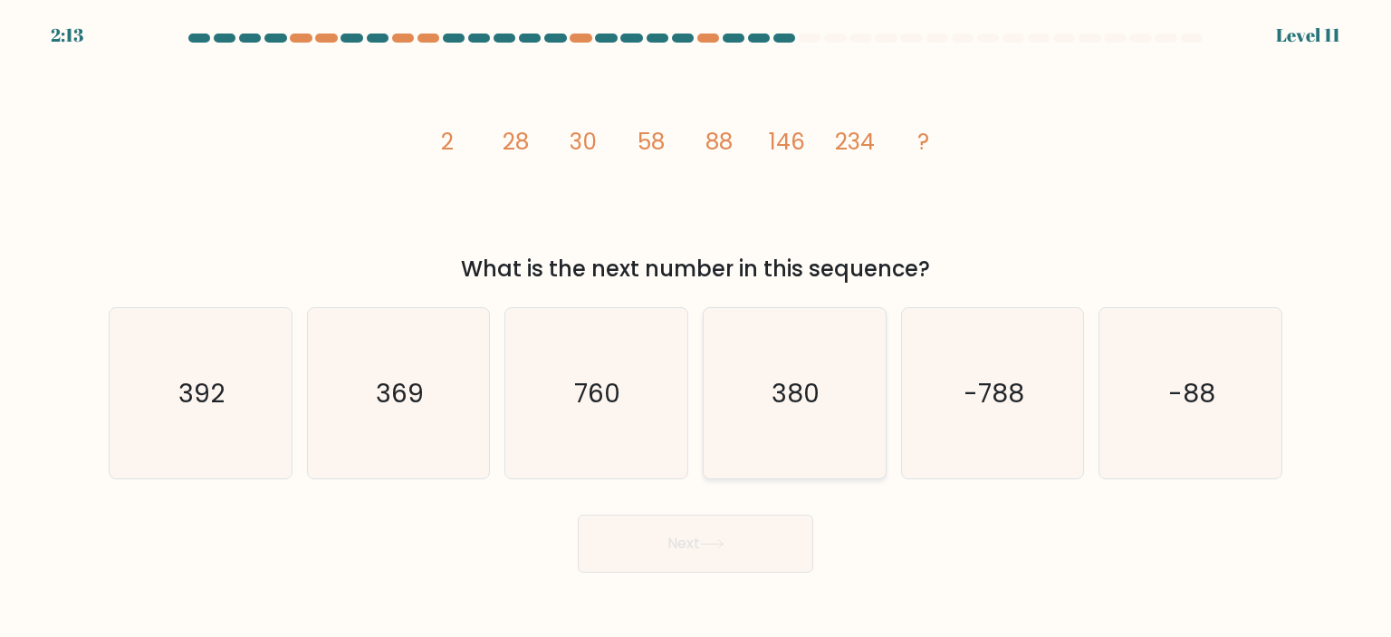
click at [844, 436] on icon "380" at bounding box center [794, 393] width 170 height 170
click at [696, 328] on input "d. 380" at bounding box center [695, 323] width 1 height 9
radio input "true"
click at [744, 550] on button "Next" at bounding box center [695, 543] width 235 height 58
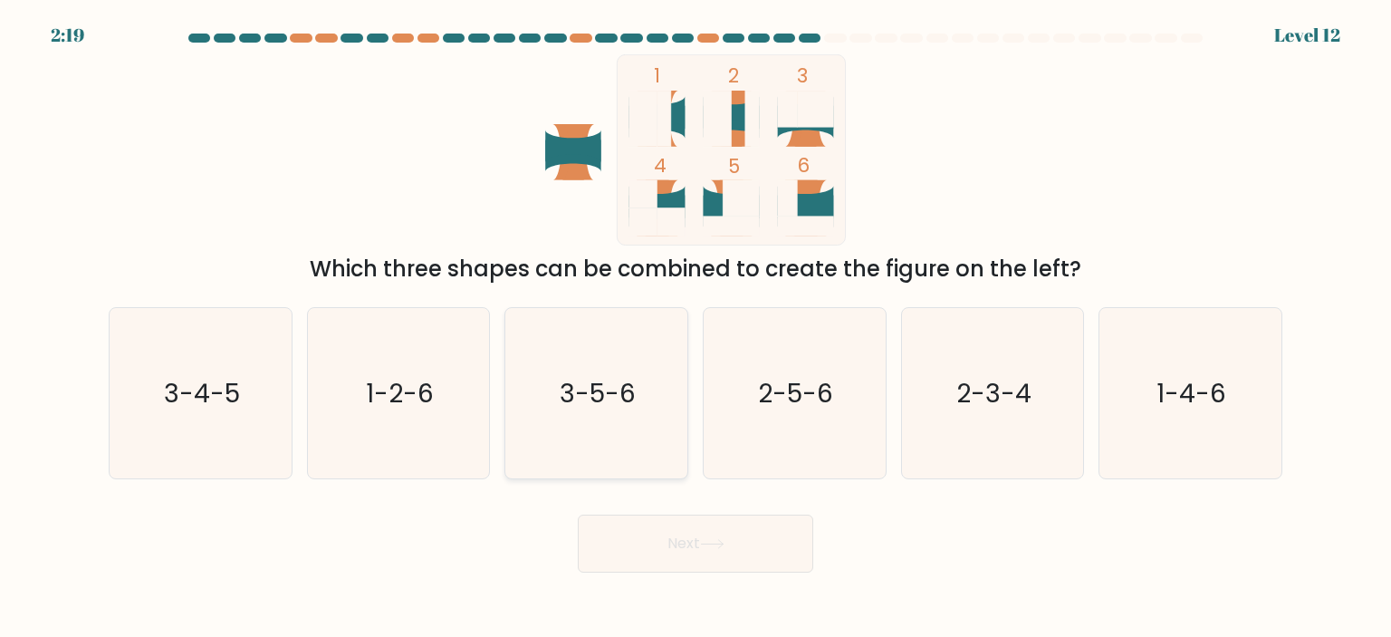
click at [589, 398] on text "3-5-6" at bounding box center [599, 393] width 76 height 36
click at [695, 328] on input "c. 3-5-6" at bounding box center [695, 323] width 1 height 9
radio input "true"
click at [663, 539] on button "Next" at bounding box center [695, 543] width 235 height 58
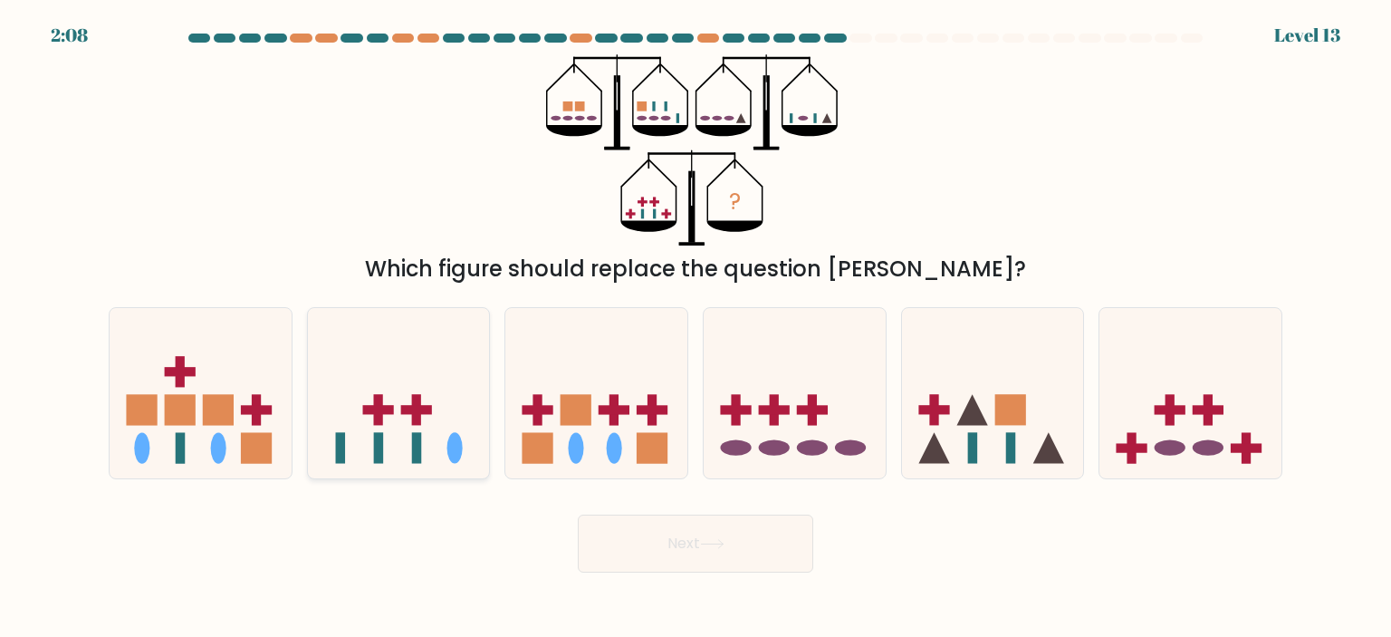
click at [437, 449] on icon at bounding box center [399, 393] width 182 height 150
click at [695, 328] on input "b." at bounding box center [695, 323] width 1 height 9
radio input "true"
click at [437, 449] on icon at bounding box center [399, 393] width 180 height 149
click at [695, 328] on input "b." at bounding box center [695, 323] width 1 height 9
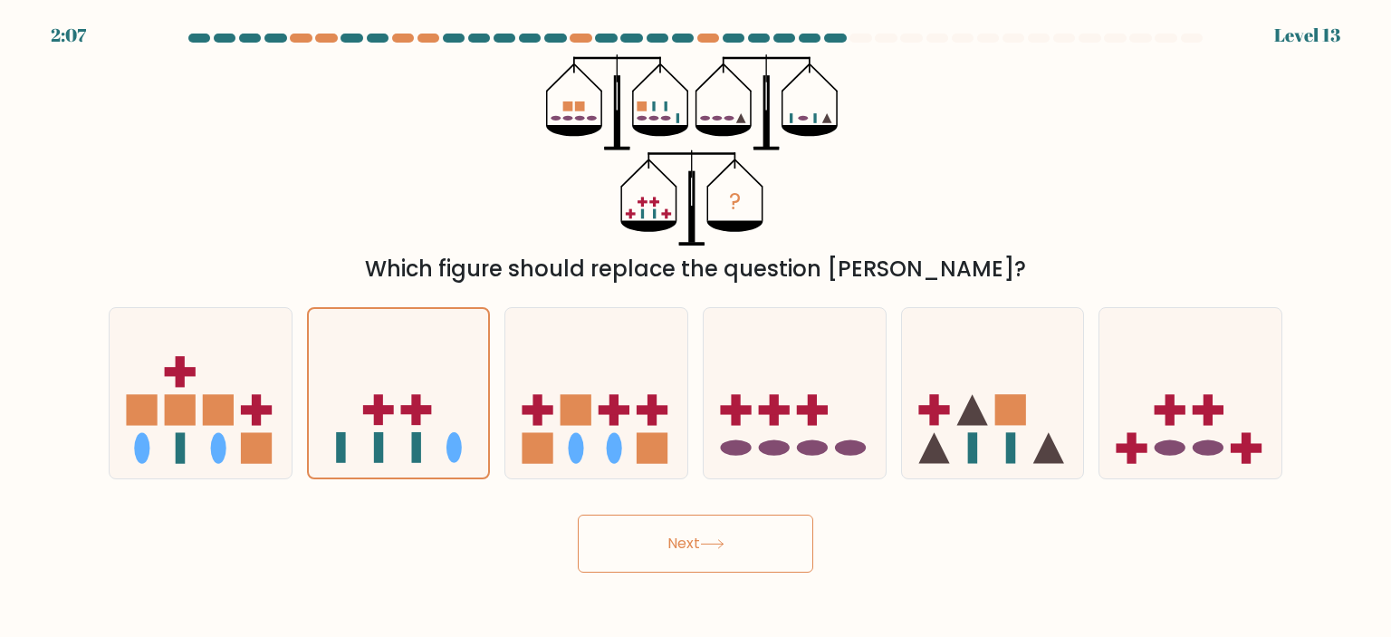
click at [648, 537] on button "Next" at bounding box center [695, 543] width 235 height 58
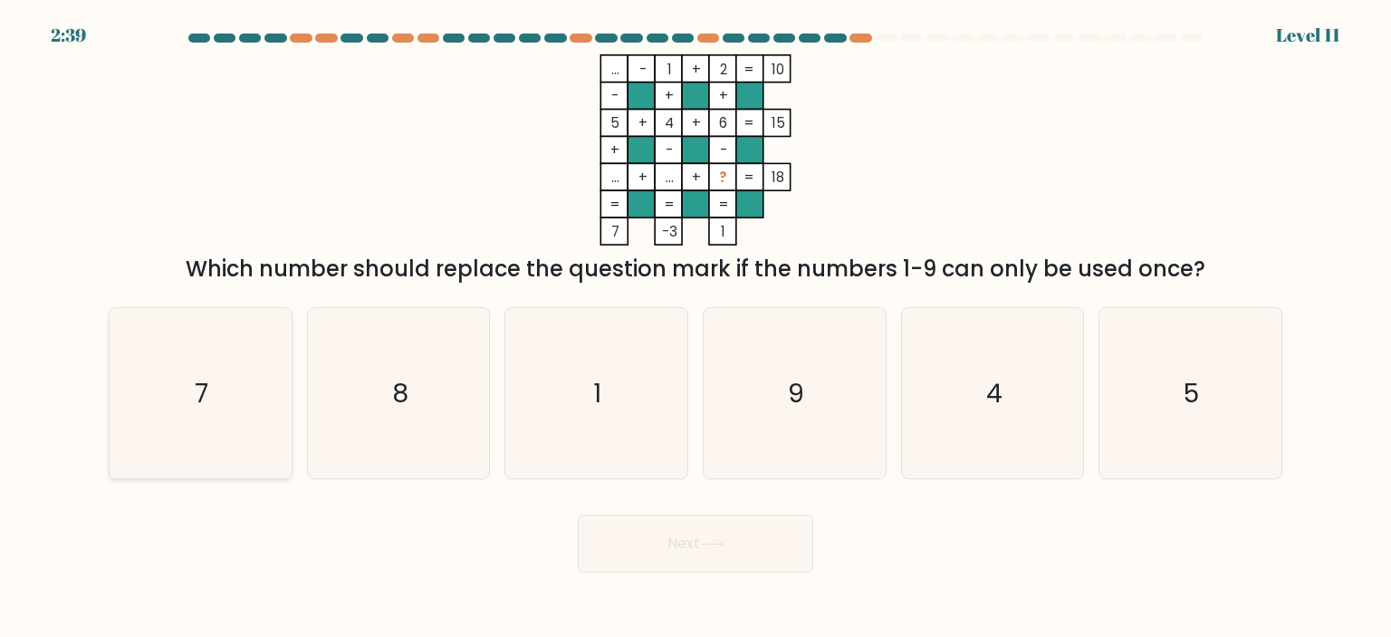
click at [177, 434] on icon "7" at bounding box center [200, 393] width 170 height 170
click at [695, 328] on input "a. 7" at bounding box center [695, 323] width 1 height 9
radio input "true"
click at [731, 538] on button "Next" at bounding box center [695, 543] width 235 height 58
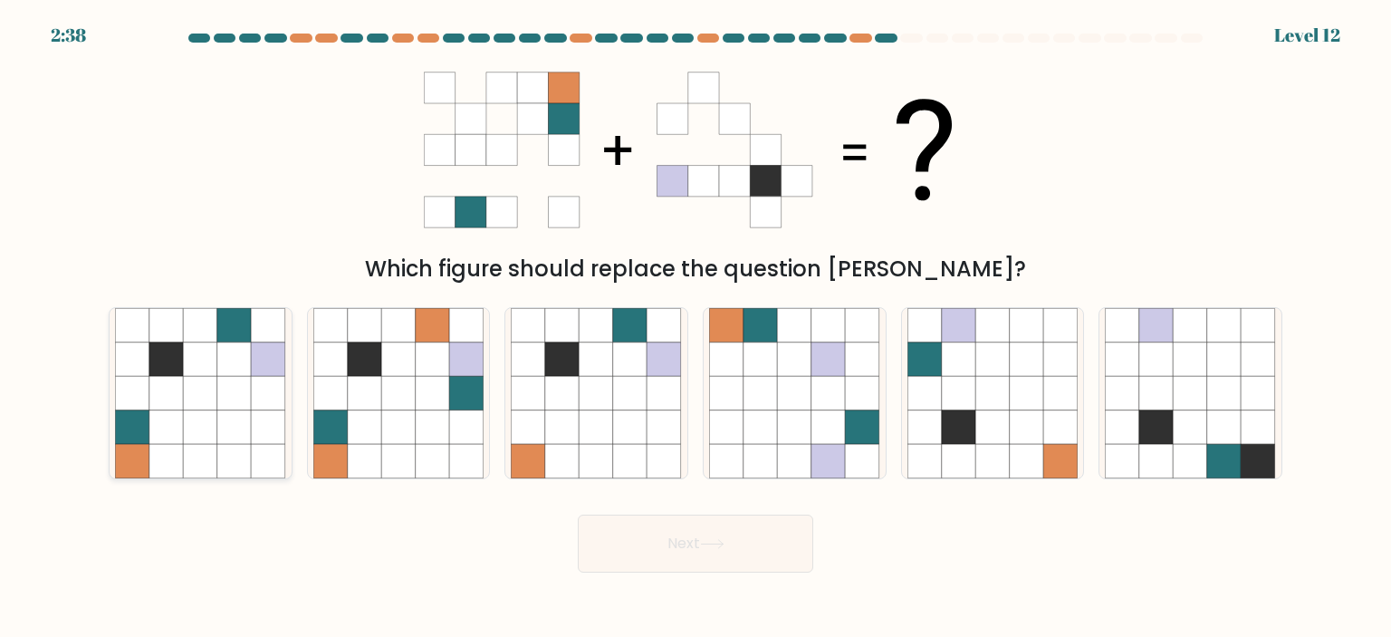
click at [174, 452] on icon at bounding box center [166, 461] width 34 height 34
click at [695, 328] on input "a." at bounding box center [695, 323] width 1 height 9
radio input "true"
click at [174, 452] on icon at bounding box center [167, 461] width 34 height 34
click at [695, 328] on input "a." at bounding box center [695, 323] width 1 height 9
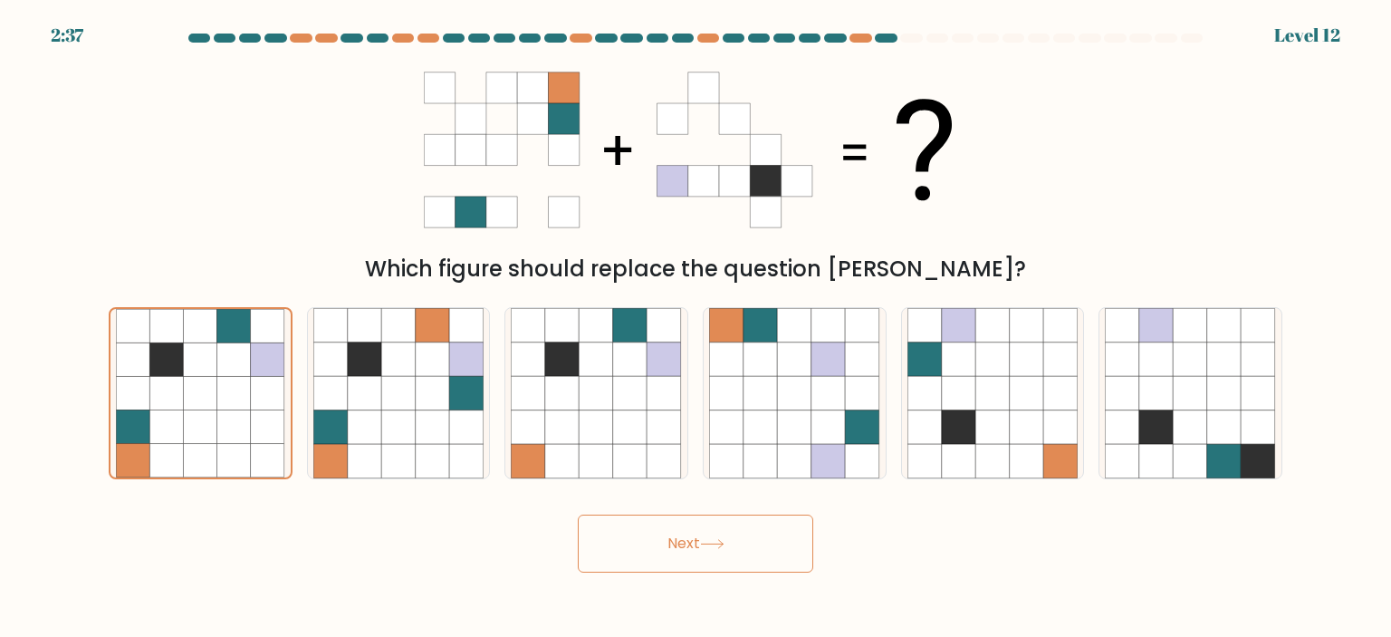
click at [780, 540] on button "Next" at bounding box center [695, 543] width 235 height 58
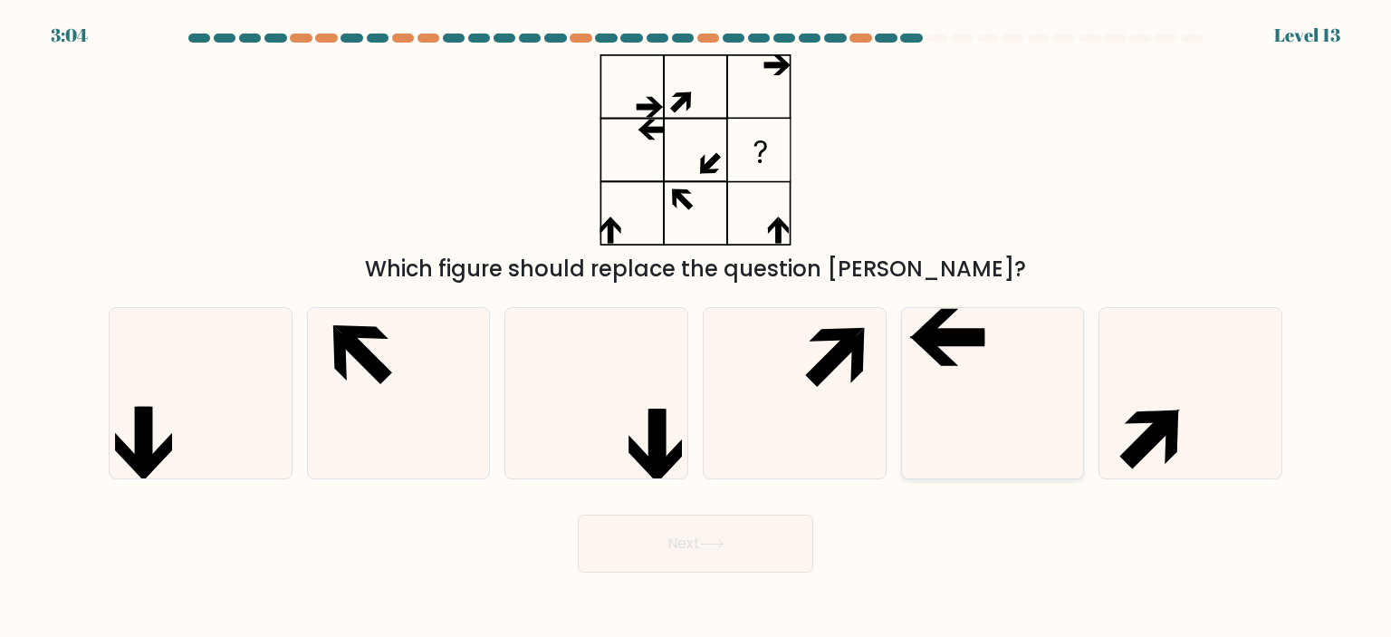
click at [988, 351] on icon at bounding box center [992, 393] width 170 height 170
click at [696, 328] on input "e." at bounding box center [695, 323] width 1 height 9
radio input "true"
click at [755, 538] on button "Next" at bounding box center [695, 543] width 235 height 58
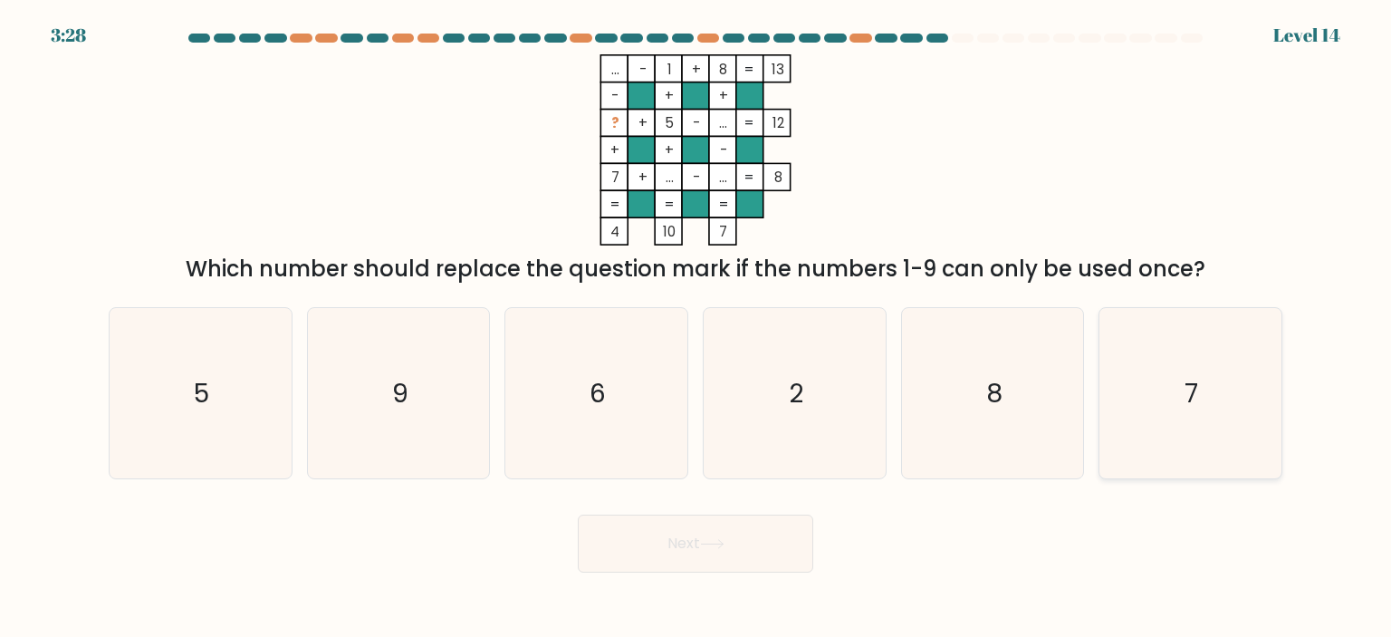
click at [1210, 394] on icon "7" at bounding box center [1190, 393] width 170 height 170
click at [696, 328] on input "f. 7" at bounding box center [695, 323] width 1 height 9
radio input "true"
click at [793, 551] on button "Next" at bounding box center [695, 543] width 235 height 58
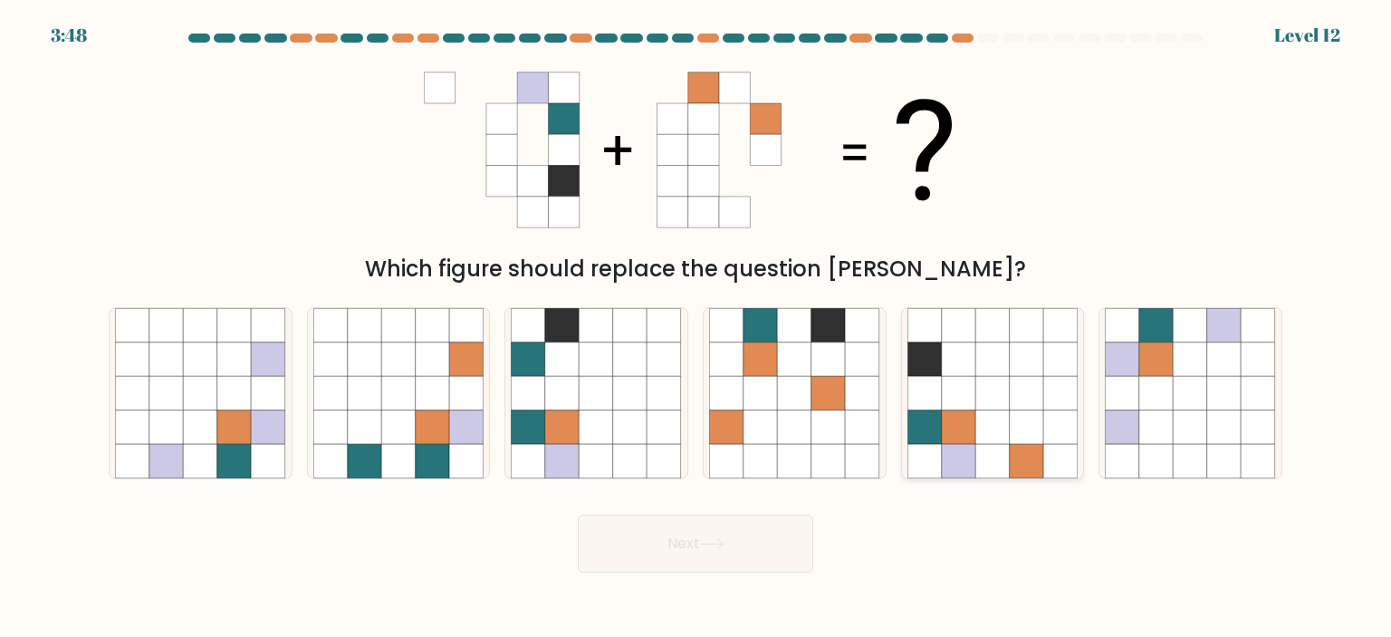
click at [1003, 419] on icon at bounding box center [992, 427] width 34 height 34
click at [696, 328] on input "e." at bounding box center [695, 323] width 1 height 9
radio input "true"
click at [739, 546] on button "Next" at bounding box center [695, 543] width 235 height 58
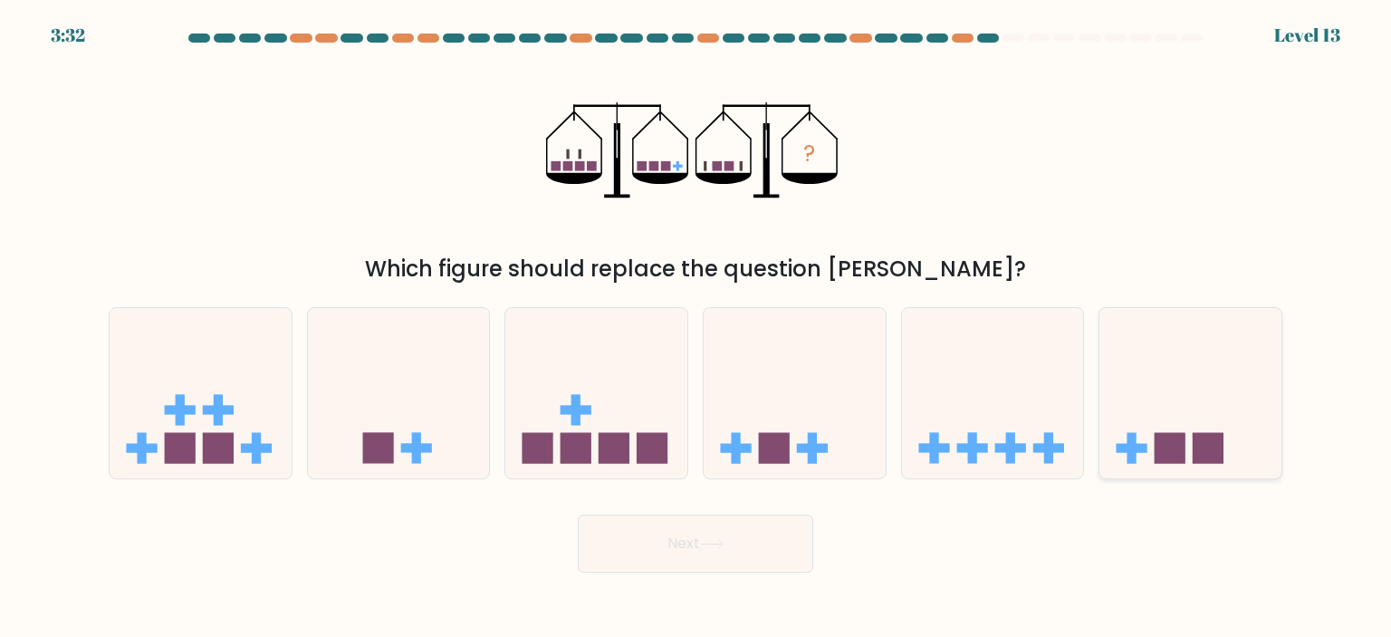
click at [1161, 447] on rect at bounding box center [1170, 448] width 31 height 31
click at [696, 328] on input "f." at bounding box center [695, 323] width 1 height 9
radio input "true"
click at [729, 571] on button "Next" at bounding box center [695, 543] width 235 height 58
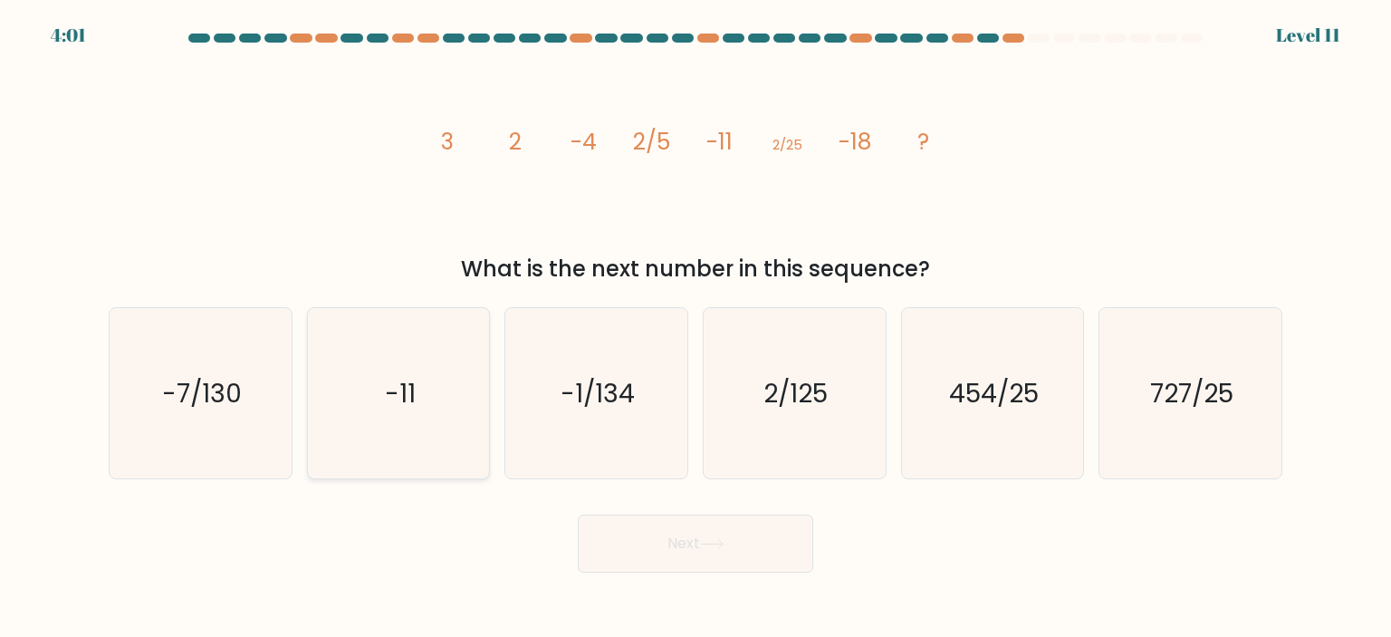
click at [442, 403] on icon "-11" at bounding box center [398, 393] width 170 height 170
click at [695, 328] on input "b. -11" at bounding box center [695, 323] width 1 height 9
radio input "true"
click at [622, 541] on button "Next" at bounding box center [695, 543] width 235 height 58
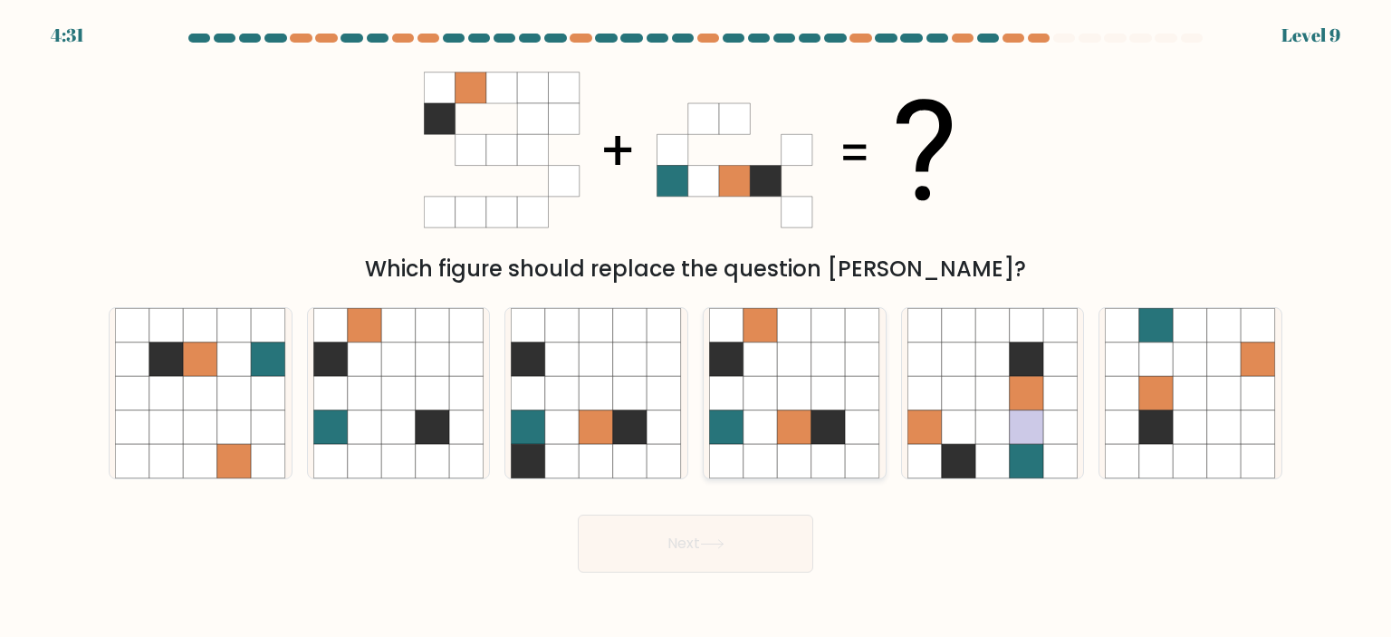
click at [772, 405] on icon at bounding box center [760, 393] width 34 height 34
click at [696, 328] on input "d." at bounding box center [695, 323] width 1 height 9
radio input "true"
click at [739, 541] on button "Next" at bounding box center [695, 543] width 235 height 58
click at [739, 542] on button "Next" at bounding box center [695, 543] width 235 height 58
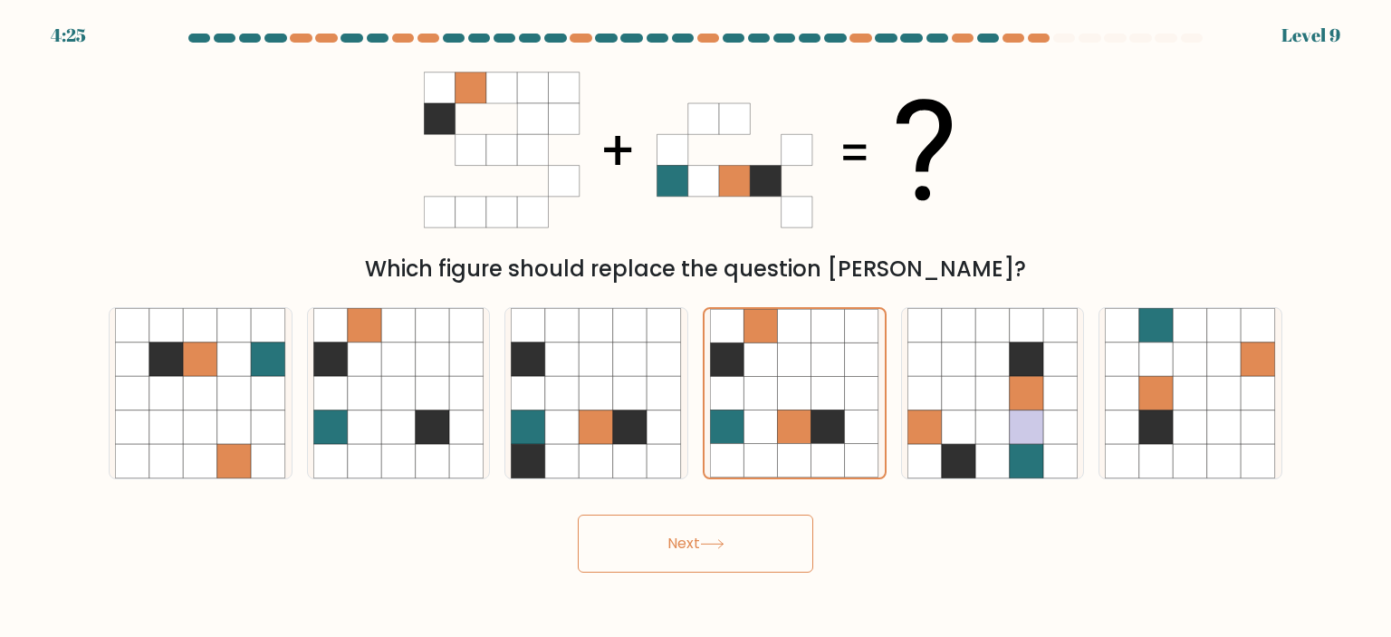
click at [724, 546] on icon at bounding box center [712, 544] width 24 height 10
click at [762, 446] on icon at bounding box center [761, 461] width 34 height 34
click at [696, 328] on input "d." at bounding box center [695, 323] width 1 height 9
click at [695, 538] on button "Next" at bounding box center [695, 543] width 235 height 58
click at [772, 387] on icon at bounding box center [761, 394] width 34 height 34
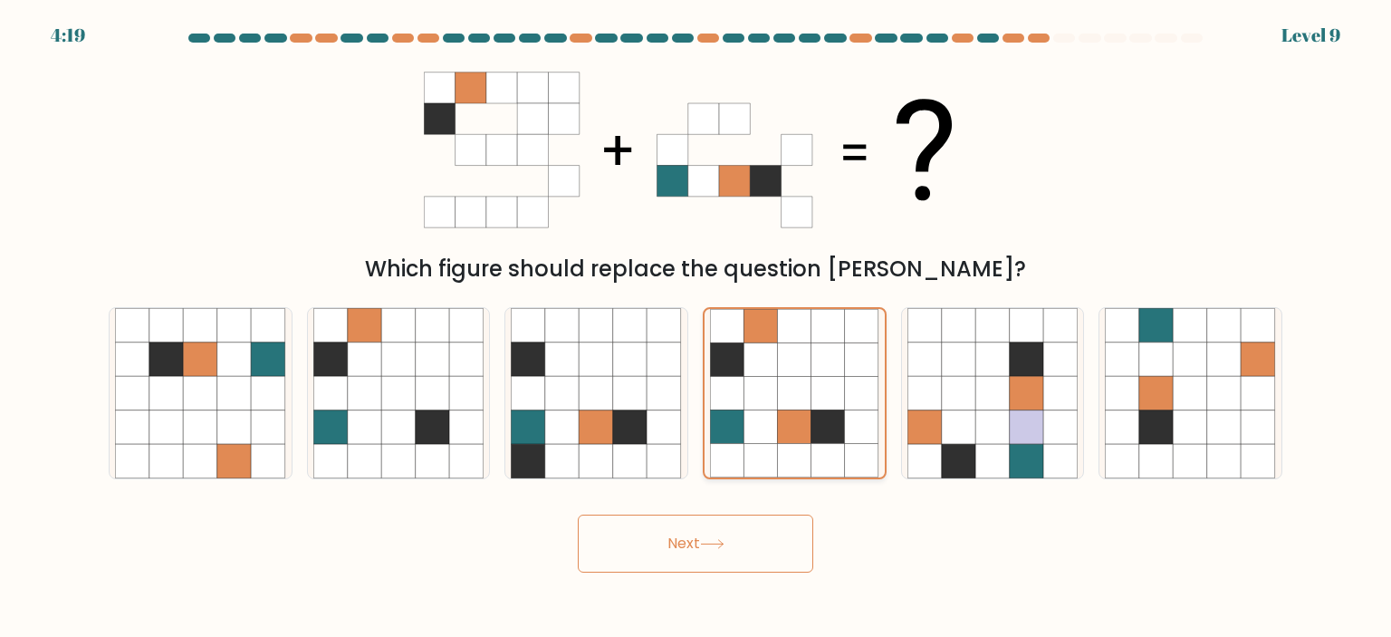
click at [696, 328] on input "d." at bounding box center [695, 323] width 1 height 9
click at [664, 543] on button "Next" at bounding box center [695, 543] width 235 height 58
click at [666, 560] on button "Next" at bounding box center [695, 543] width 235 height 58
click at [705, 532] on button "Next" at bounding box center [695, 543] width 235 height 58
click at [751, 553] on button "Next" at bounding box center [695, 543] width 235 height 58
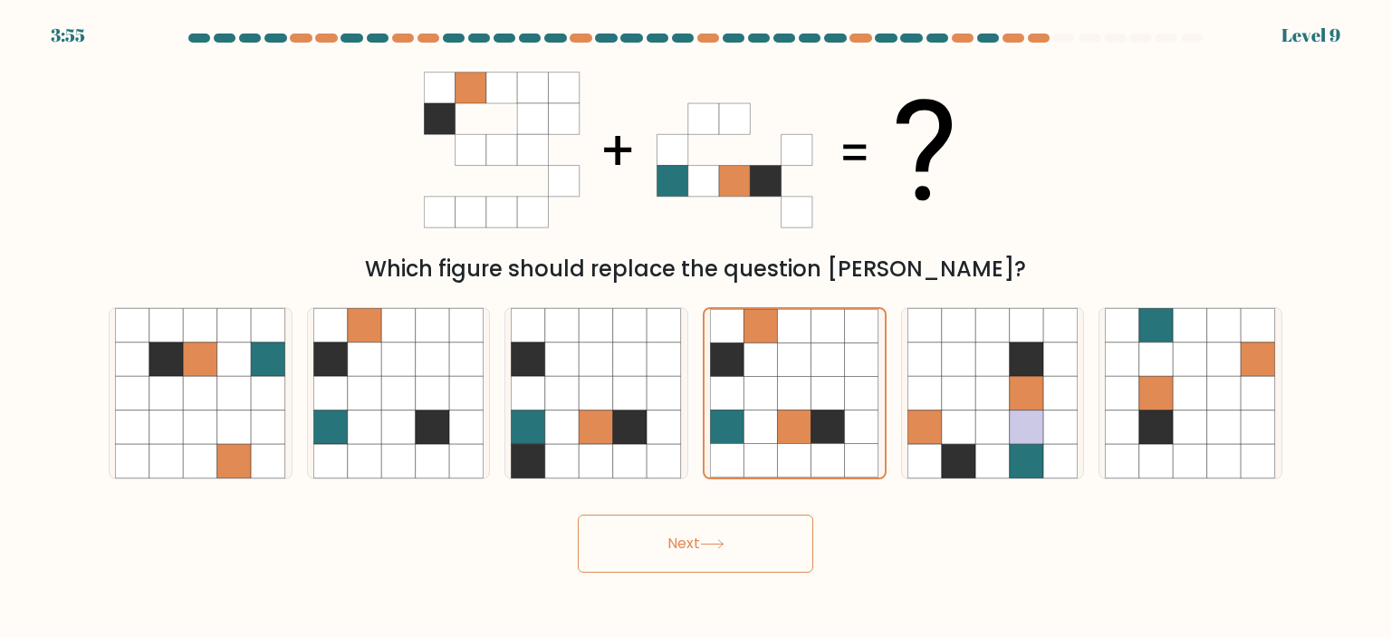
click at [751, 552] on button "Next" at bounding box center [695, 543] width 235 height 58
click at [750, 551] on button "Next" at bounding box center [695, 543] width 235 height 58
click at [749, 541] on button "Next" at bounding box center [695, 543] width 235 height 58
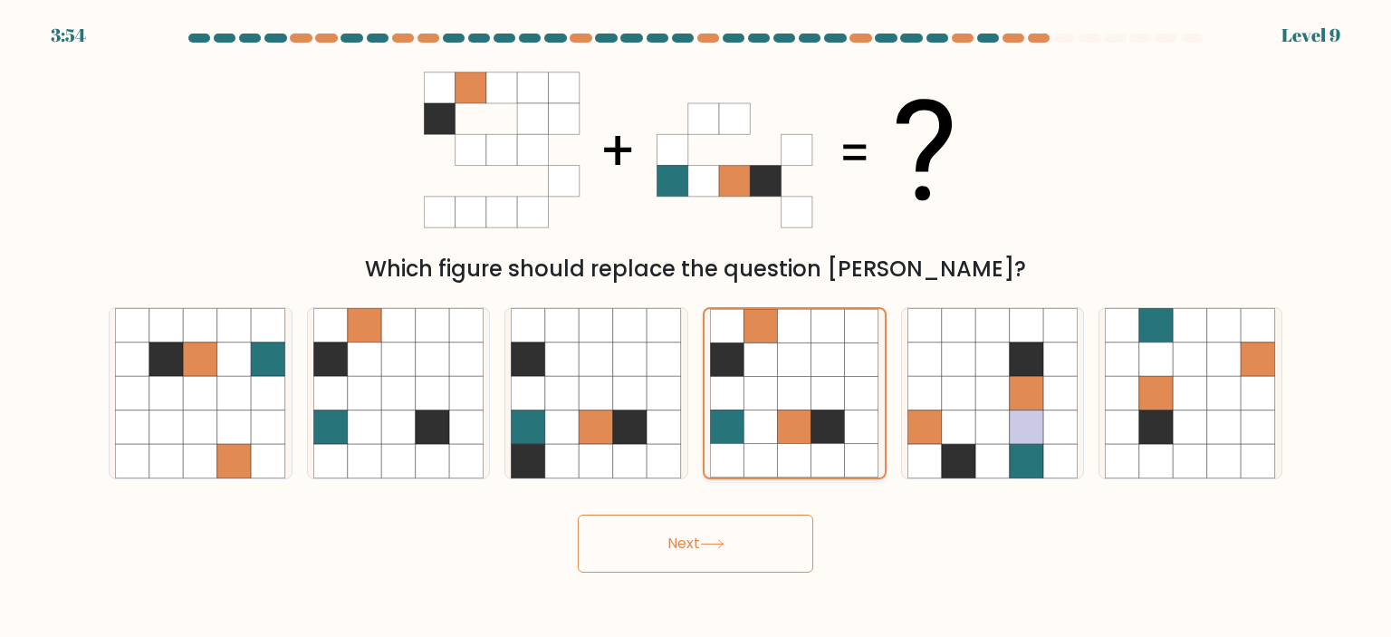
drag, startPoint x: 750, startPoint y: 541, endPoint x: 882, endPoint y: 351, distance: 230.9
click at [767, 516] on button "Next" at bounding box center [695, 543] width 235 height 58
